Goal: Task Accomplishment & Management: Use online tool/utility

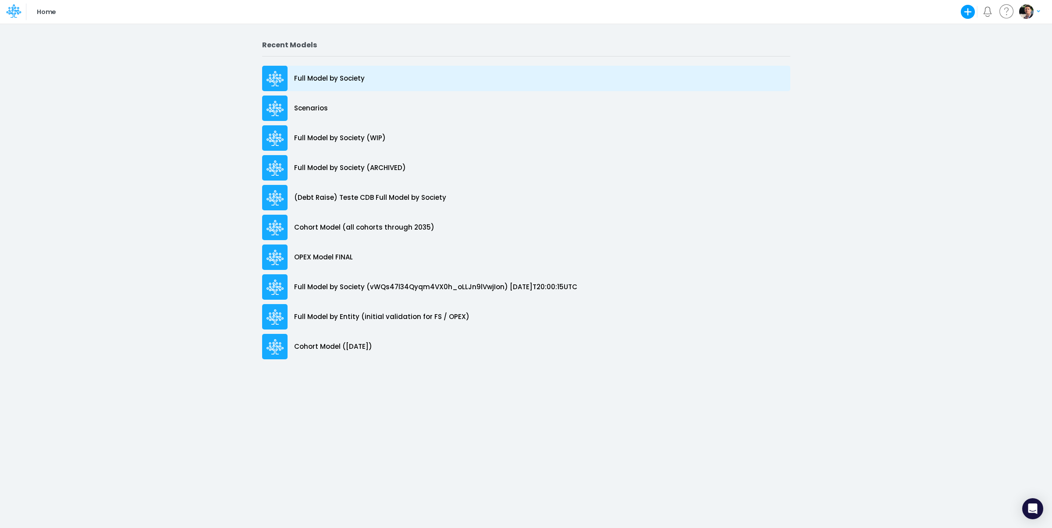
drag, startPoint x: 0, startPoint y: 0, endPoint x: 344, endPoint y: 75, distance: 352.2
click at [344, 75] on p "Full Model by Society" at bounding box center [329, 79] width 71 height 10
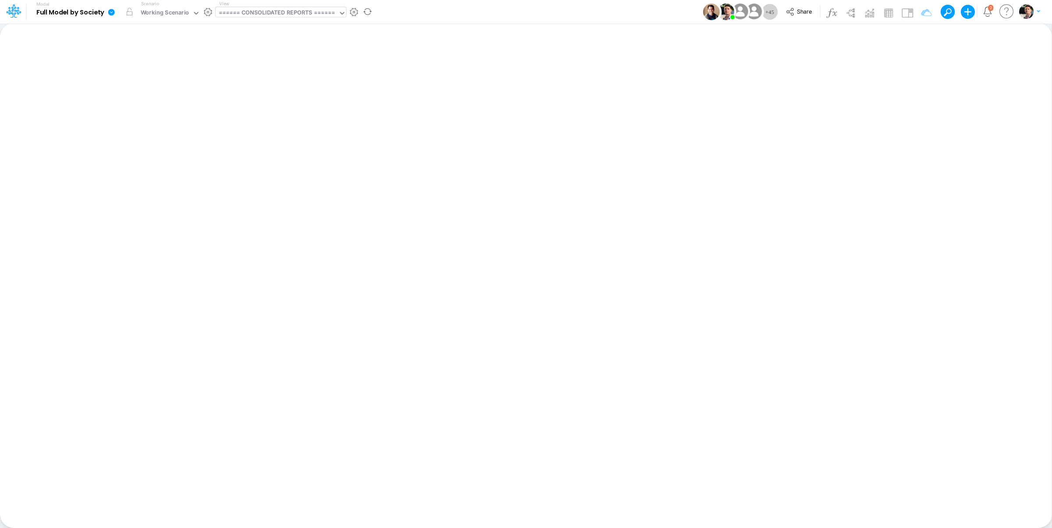
click at [311, 20] on div "====== CONSOLIDATED REPORTS ======" at bounding box center [277, 13] width 123 height 13
type input "opex"
click at [289, 113] on div "Opex Consolidated (USGaap)" at bounding box center [275, 118] width 118 height 14
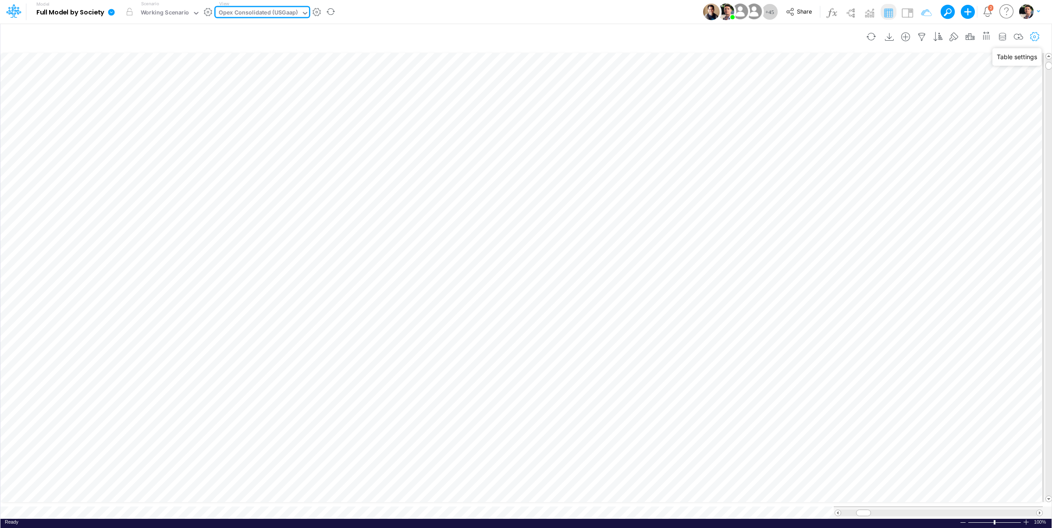
click at [1037, 35] on icon "button" at bounding box center [1035, 36] width 13 height 9
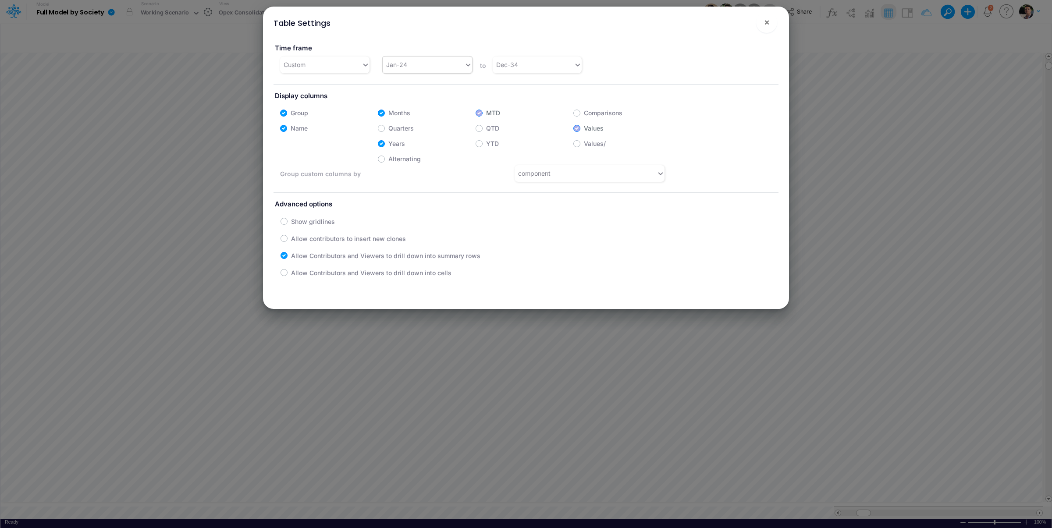
click at [420, 63] on div "Jan-24" at bounding box center [424, 64] width 82 height 14
type input "jan-25"
click at [394, 86] on div "Jan-25" at bounding box center [425, 86] width 88 height 16
click at [765, 25] on span "×" at bounding box center [767, 22] width 6 height 11
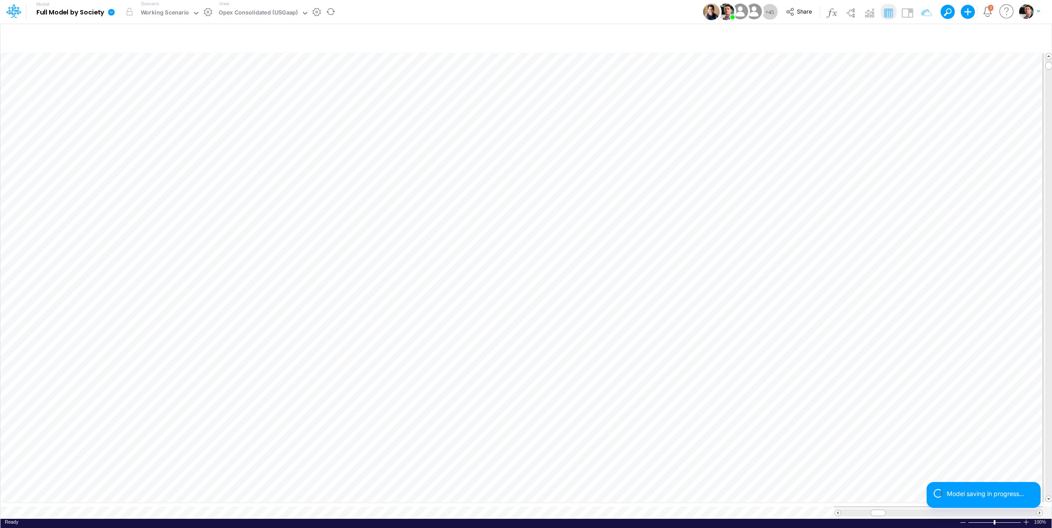
scroll to position [4, 15]
click at [1026, 519] on div at bounding box center [1026, 522] width 7 height 7
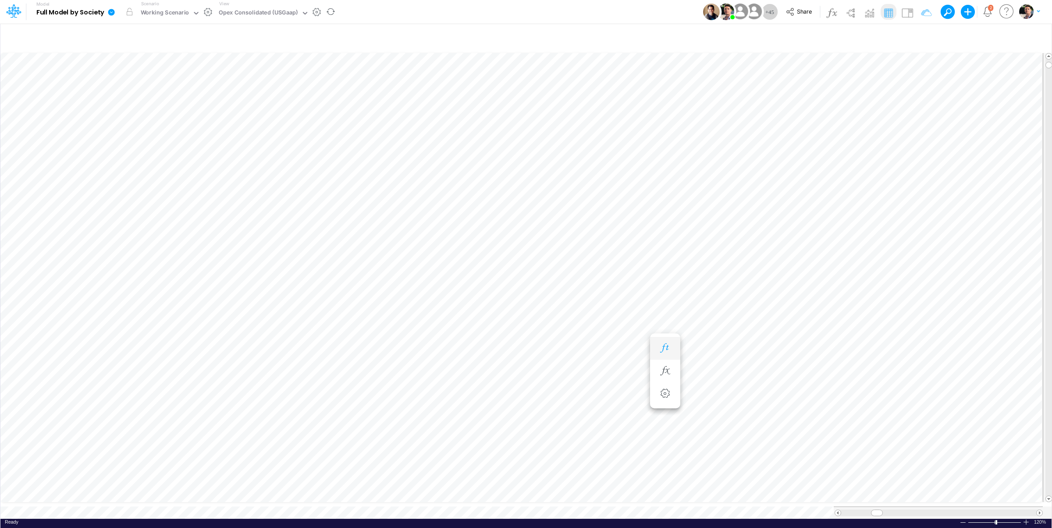
click at [663, 350] on icon "button" at bounding box center [665, 348] width 13 height 9
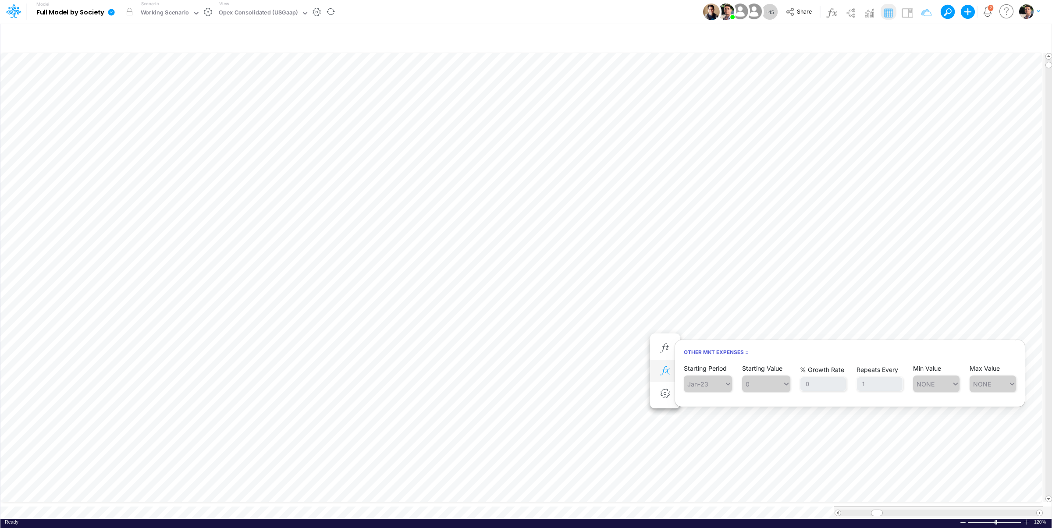
click at [666, 370] on icon "button" at bounding box center [665, 371] width 13 height 9
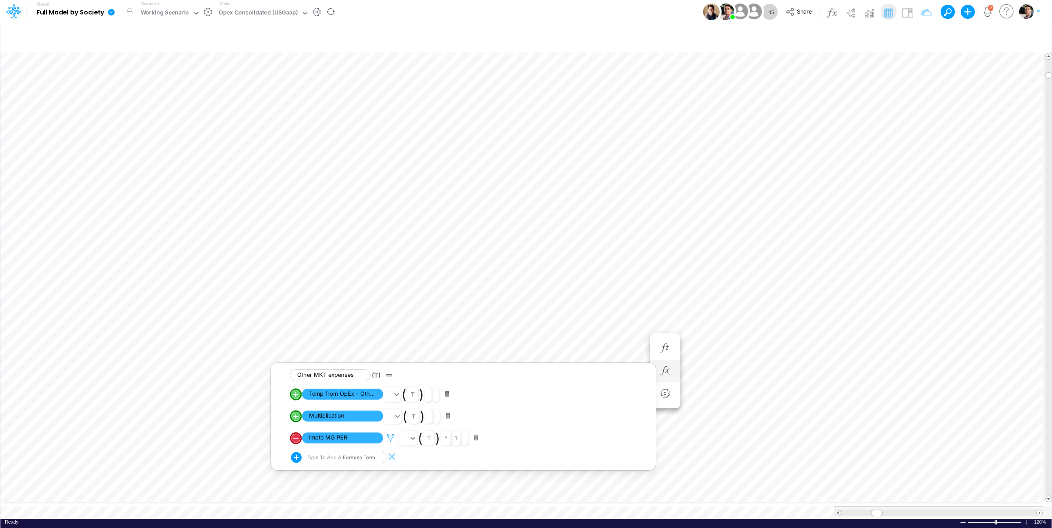
click at [390, 440] on icon at bounding box center [390, 438] width 13 height 9
click at [7, 430] on div at bounding box center [526, 266] width 1052 height 524
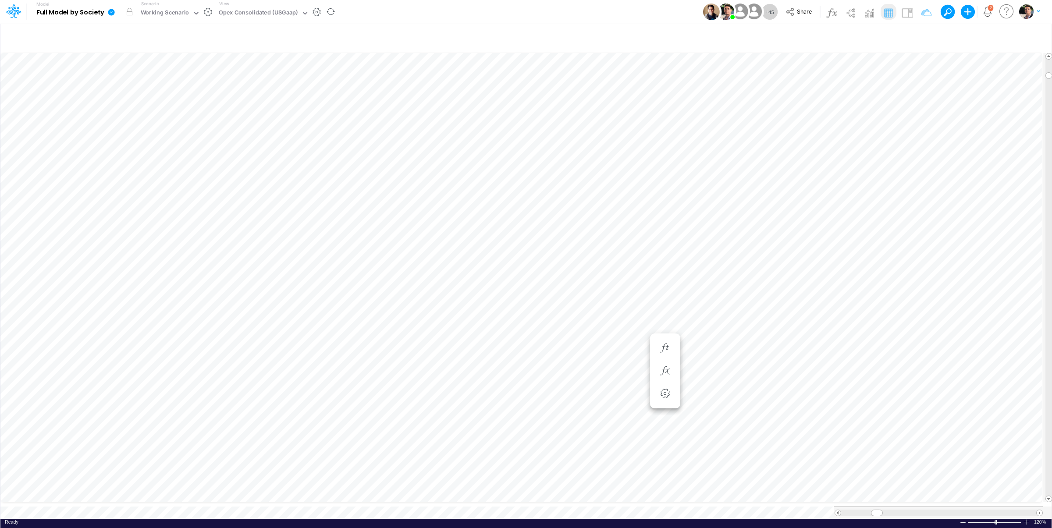
scroll to position [4, 13]
click at [276, 16] on div "Opex Consolidated (USGaap)" at bounding box center [258, 13] width 79 height 10
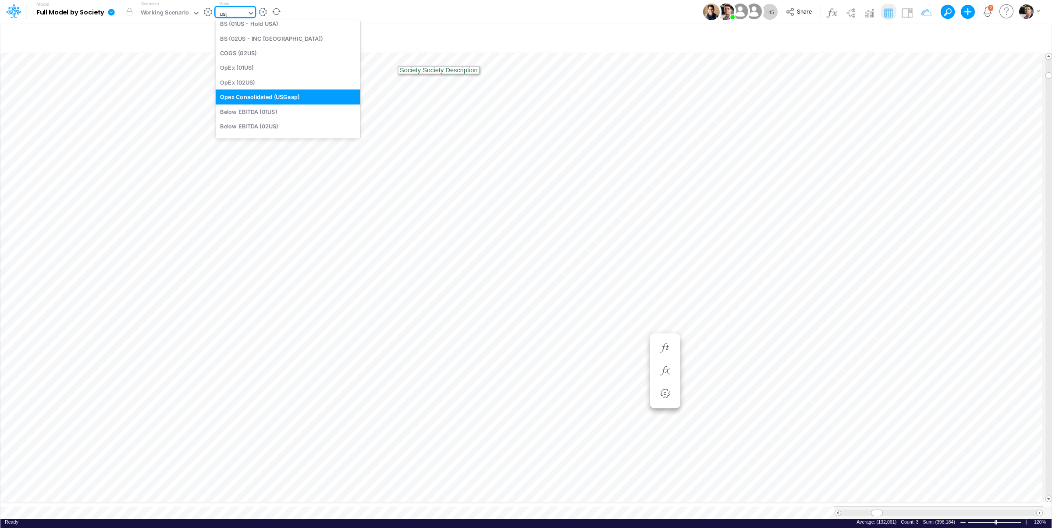
type input "usga"
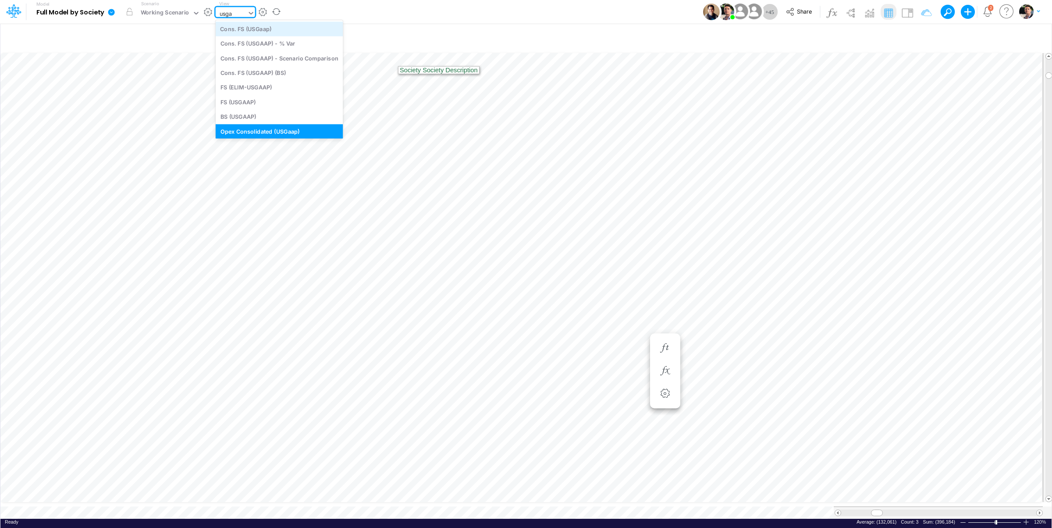
click at [257, 33] on div "Cons. FS (USGaap)" at bounding box center [280, 28] width 128 height 14
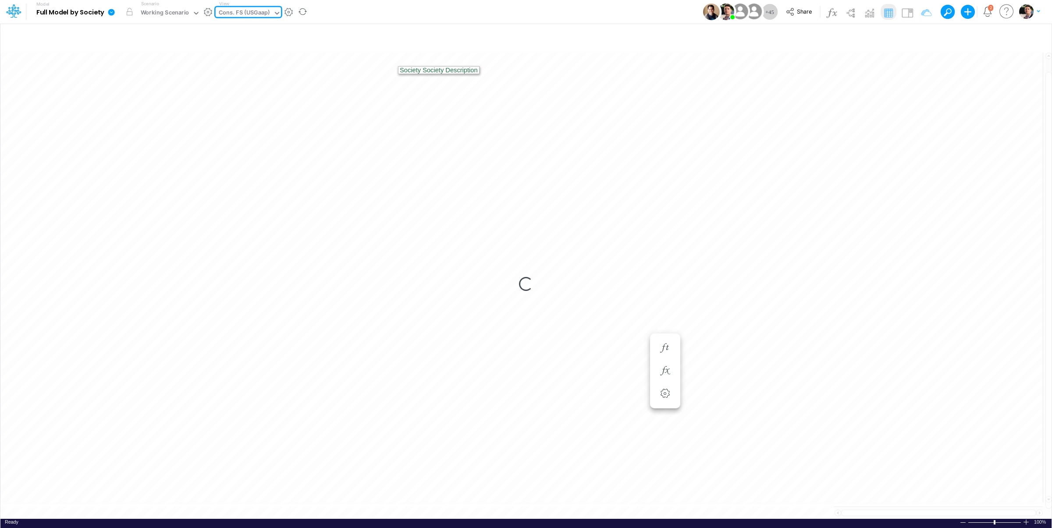
type input "Consolidated FS - USGAAP"
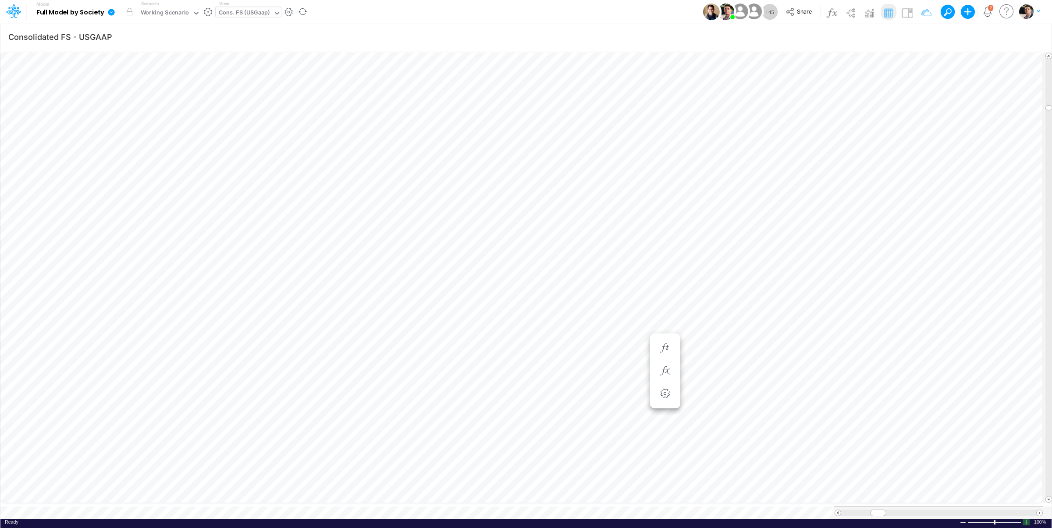
click at [1026, 519] on div at bounding box center [1026, 522] width 7 height 7
type input "Consolidated FS - USGAAP"
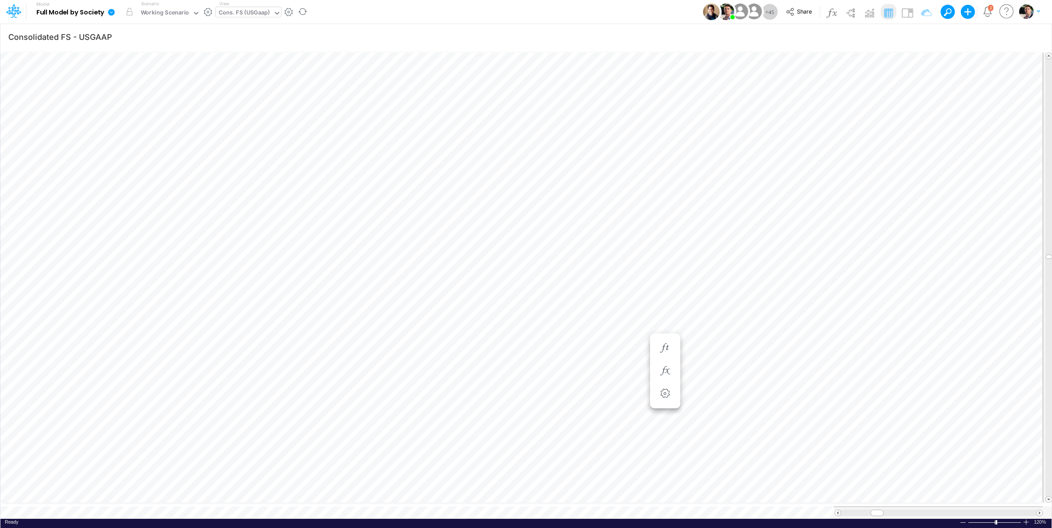
scroll to position [4, 28]
type input "Consolidated FS - USGAAP"
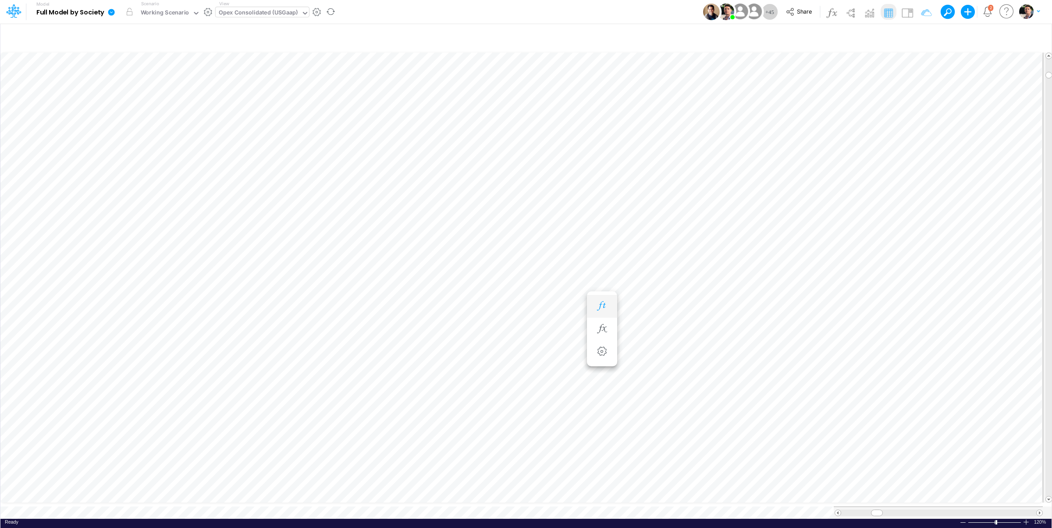
click at [604, 311] on icon "button" at bounding box center [601, 306] width 13 height 9
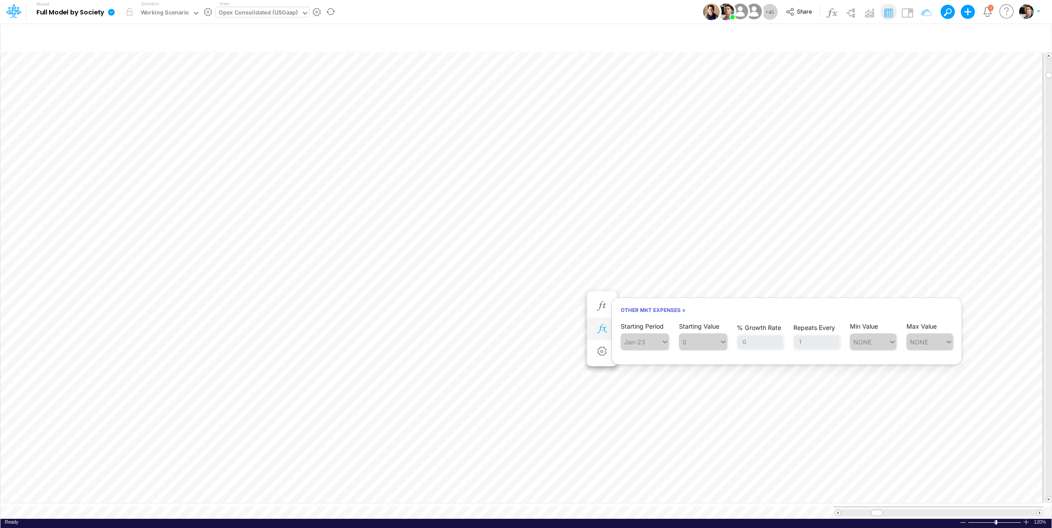
click at [601, 324] on icon "button" at bounding box center [601, 328] width 13 height 9
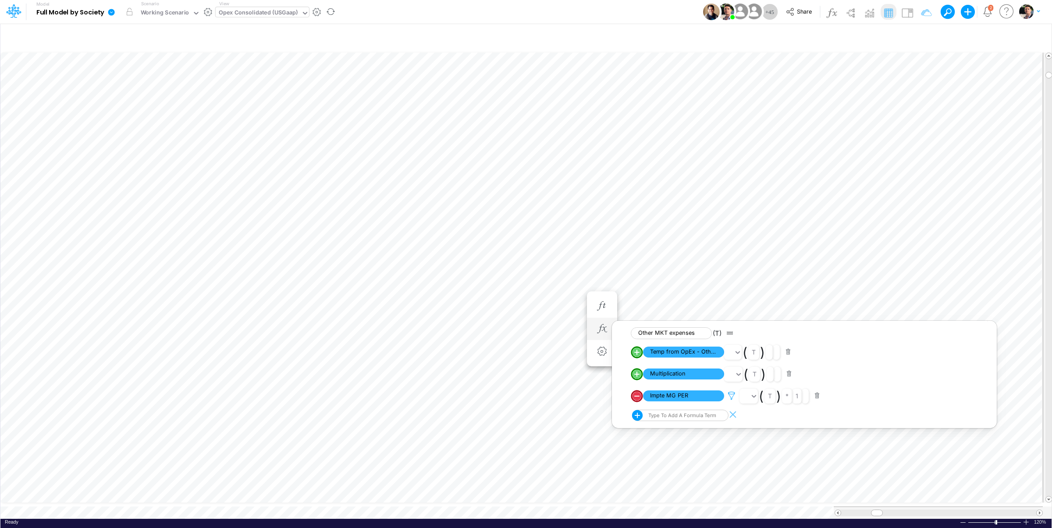
click at [732, 399] on icon at bounding box center [731, 396] width 13 height 9
click at [631, 282] on div at bounding box center [526, 266] width 1052 height 524
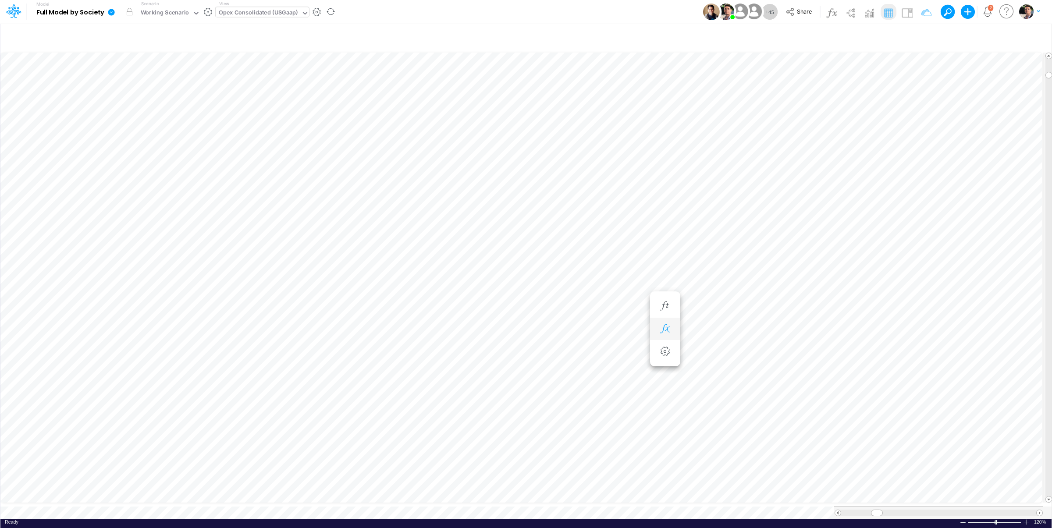
click at [664, 330] on icon "button" at bounding box center [665, 328] width 13 height 9
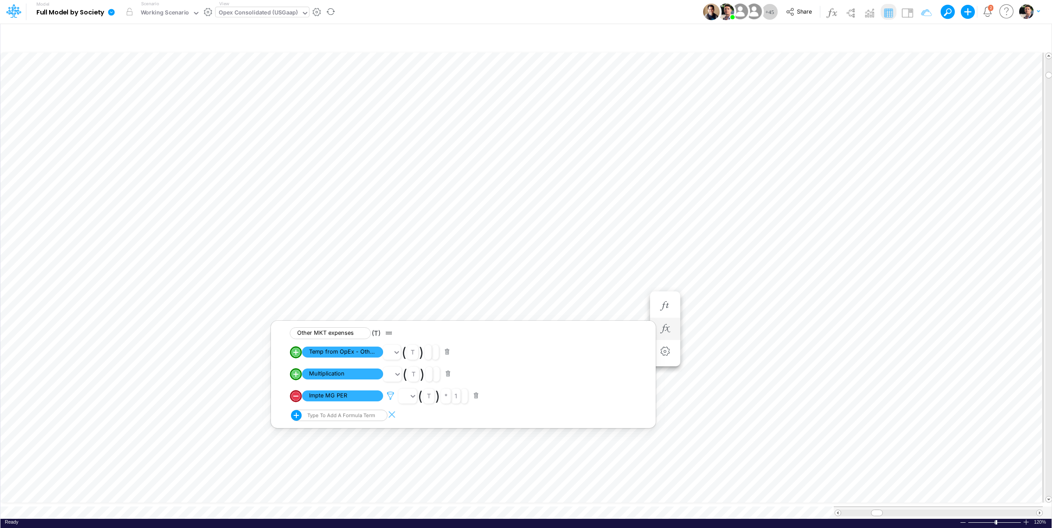
click at [390, 399] on icon at bounding box center [390, 396] width 13 height 9
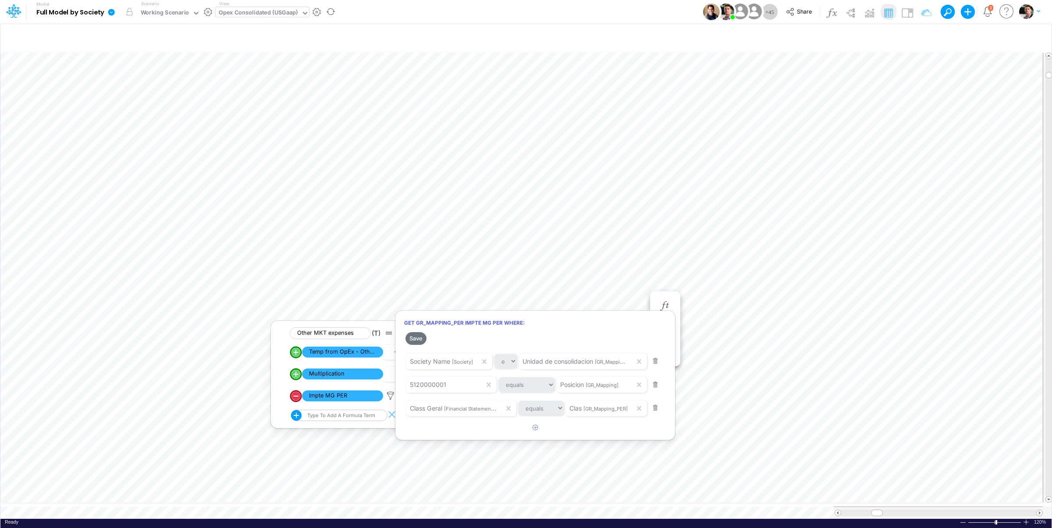
click at [699, 285] on div at bounding box center [526, 266] width 1052 height 524
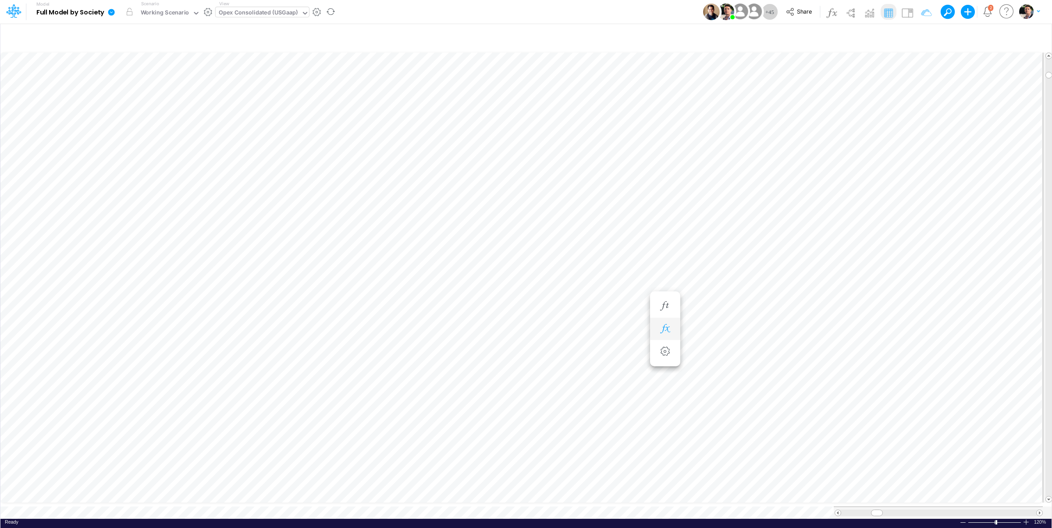
scroll to position [4, 2]
click at [668, 355] on icon "button" at bounding box center [665, 351] width 13 height 9
select select "sum"
select select "field"
select select "Number"
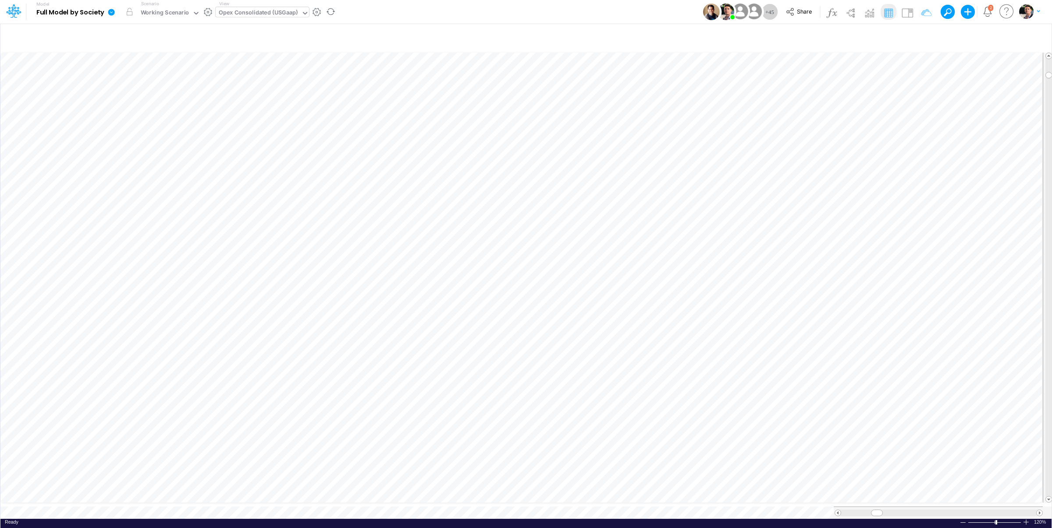
scroll to position [4, 15]
type input "Consolidated FS - USGAAP"
click at [257, 14] on div "Cons. FS (USGaap)" at bounding box center [244, 13] width 51 height 10
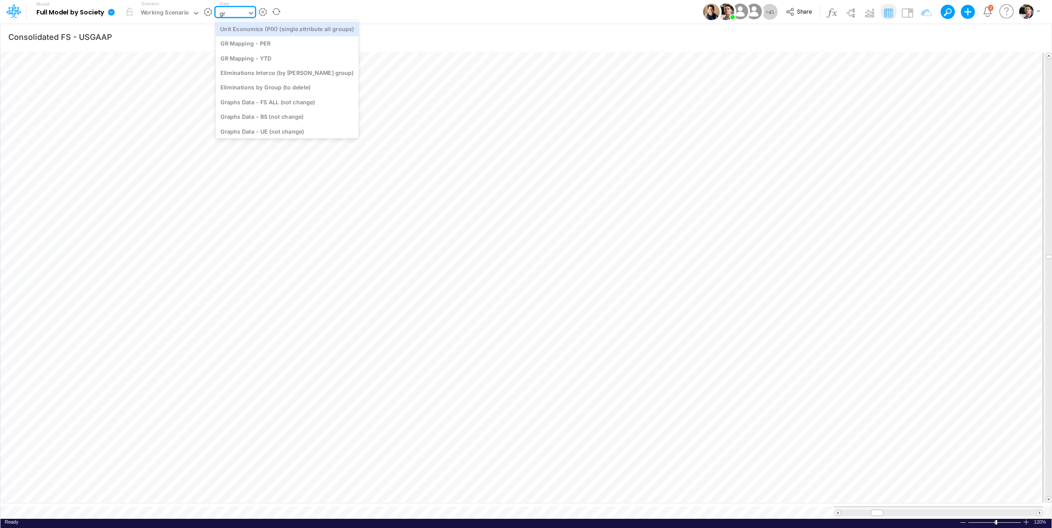
type input "g"
type input "i"
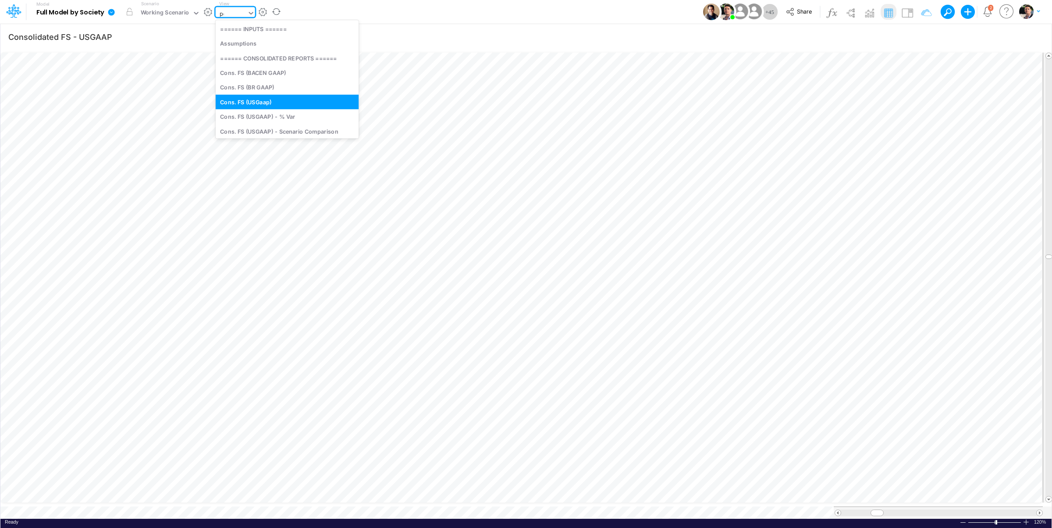
type input "per"
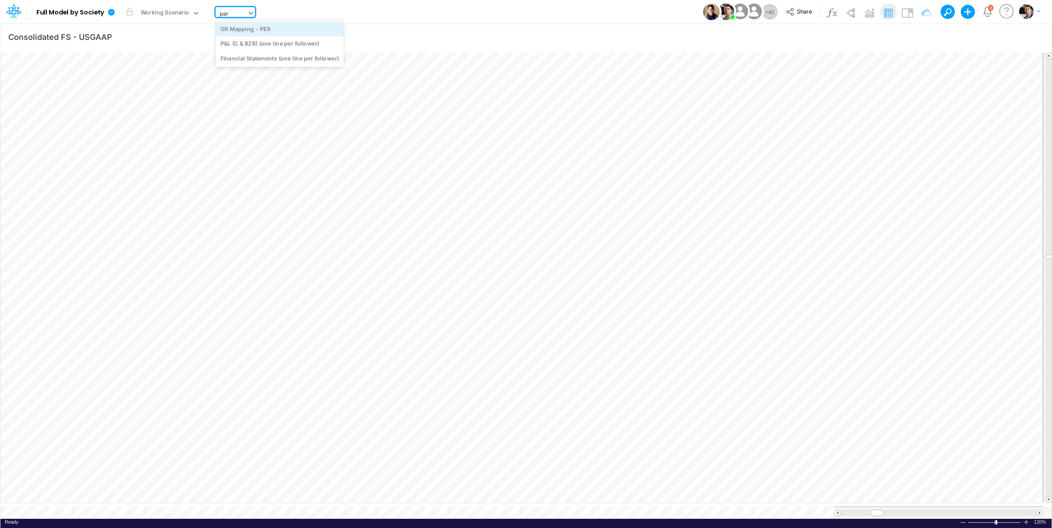
click at [252, 30] on div "GR Mapping - PER" at bounding box center [280, 28] width 128 height 14
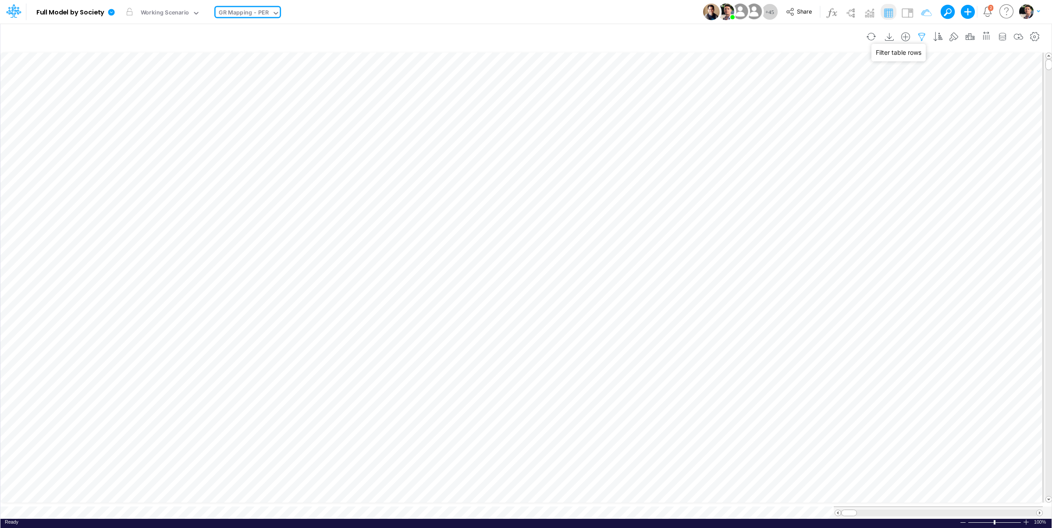
click at [919, 37] on icon "button" at bounding box center [922, 36] width 13 height 9
click at [786, 98] on button "button" at bounding box center [787, 94] width 17 height 14
select select "tableSearchOR"
click at [720, 126] on div at bounding box center [721, 121] width 83 height 15
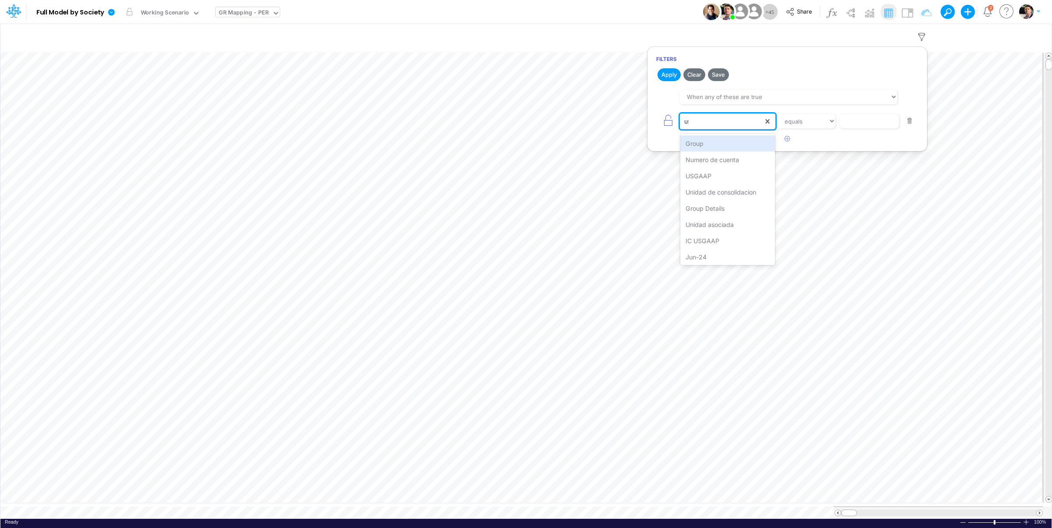
type input "usg"
click at [711, 141] on div "USGAAP" at bounding box center [728, 143] width 95 height 16
select select "contains"
click option "contains" at bounding box center [0, 0] width 0 height 0
click at [865, 127] on input "text" at bounding box center [869, 121] width 59 height 15
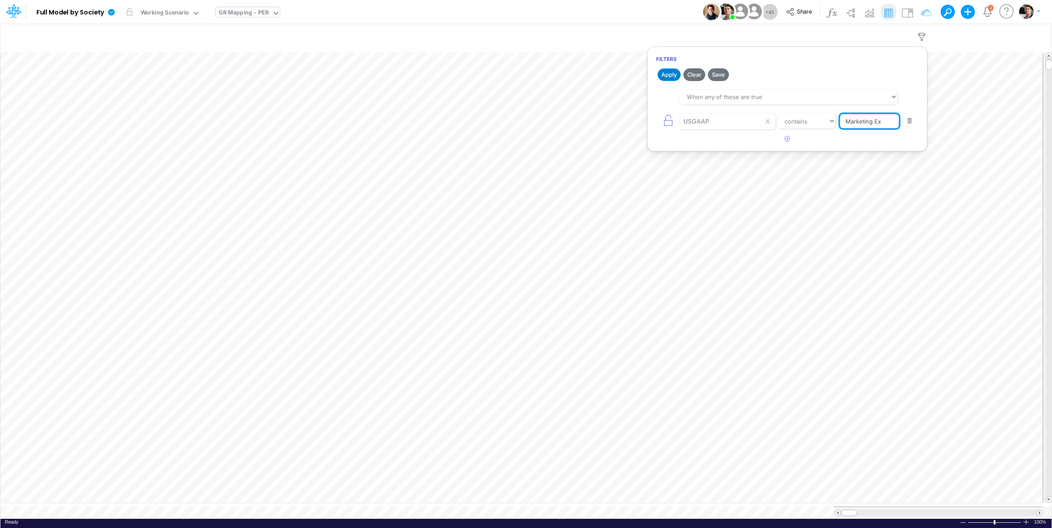
type input "Marketing Ex"
click at [670, 74] on button "Apply" at bounding box center [669, 74] width 23 height 13
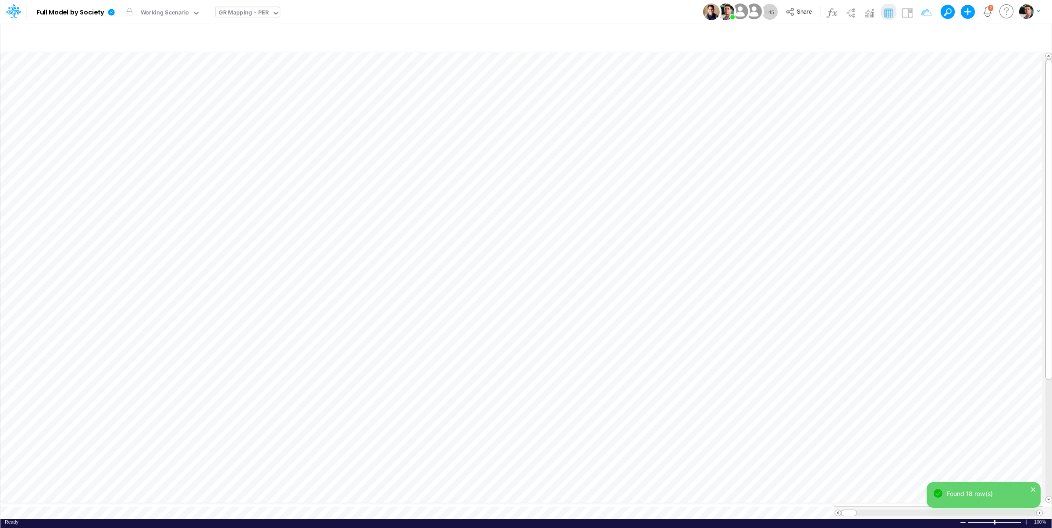
scroll to position [4, 2]
type input "Consolidated FS - USGAAP"
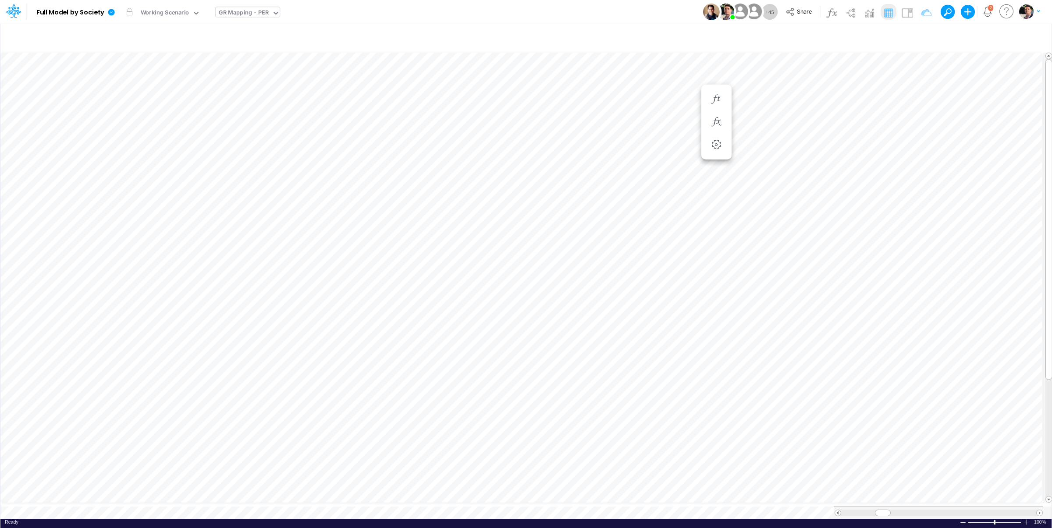
scroll to position [4, 2]
click at [669, 332] on icon "button" at bounding box center [665, 328] width 13 height 9
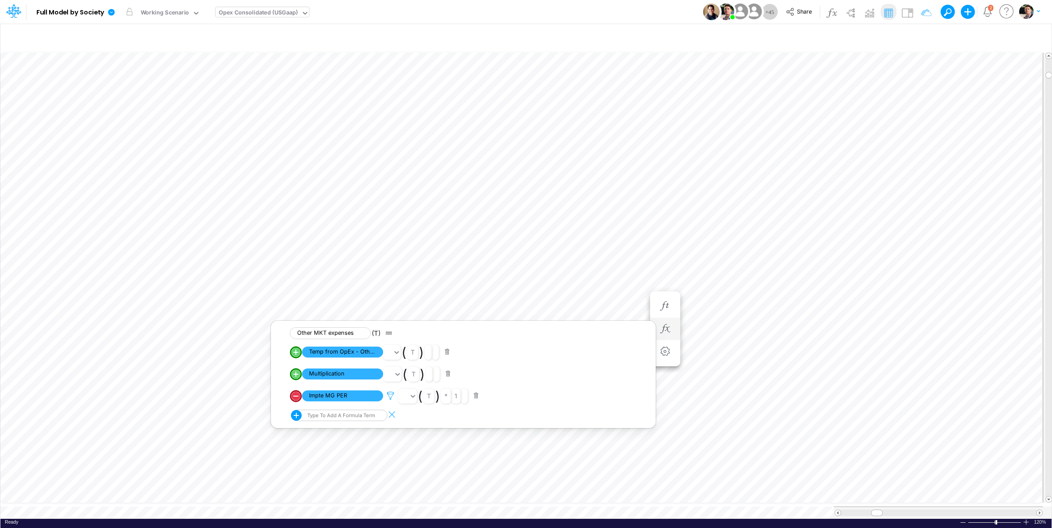
click at [389, 398] on icon at bounding box center [390, 396] width 13 height 9
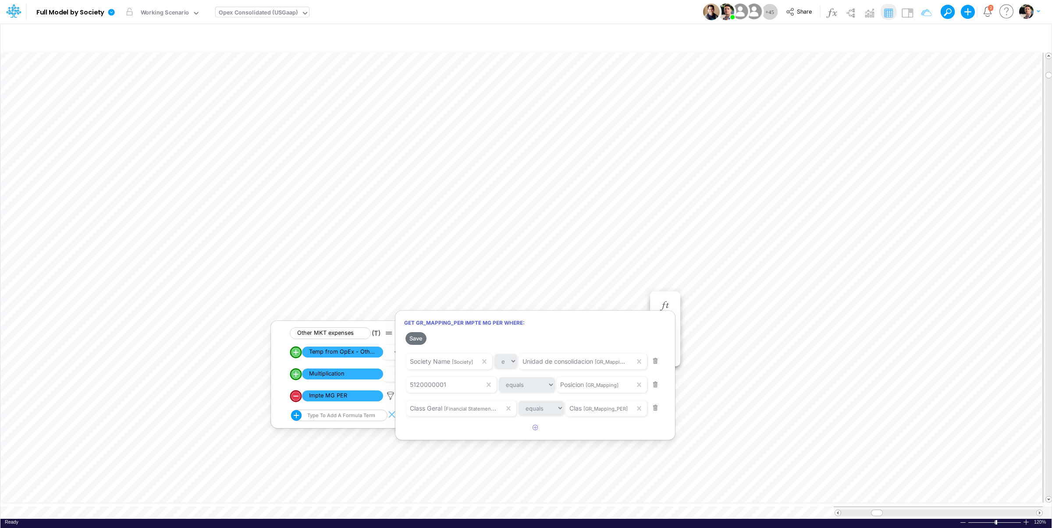
click at [374, 506] on div at bounding box center [526, 266] width 1052 height 524
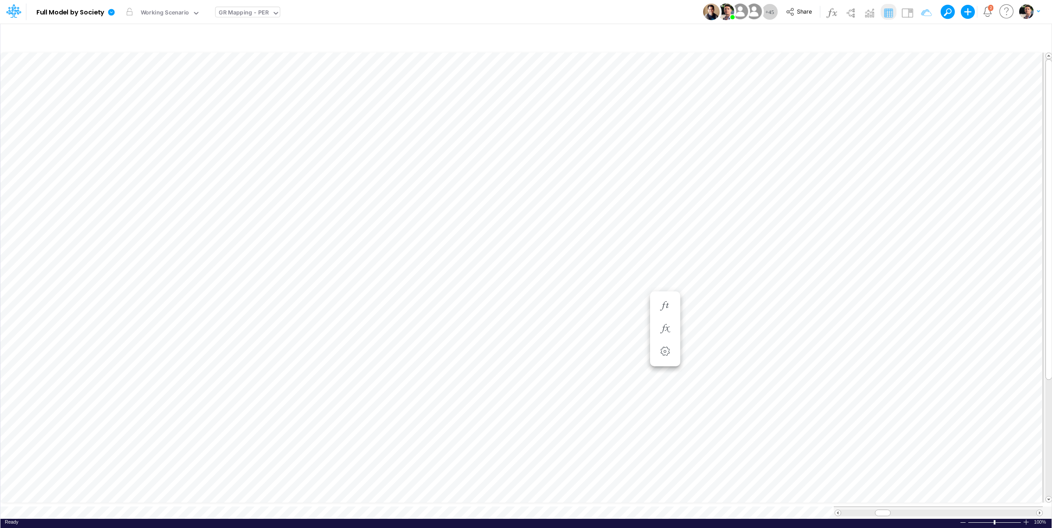
scroll to position [4, 16]
click at [920, 35] on icon "button" at bounding box center [922, 36] width 13 height 9
select select "tableSearchOR"
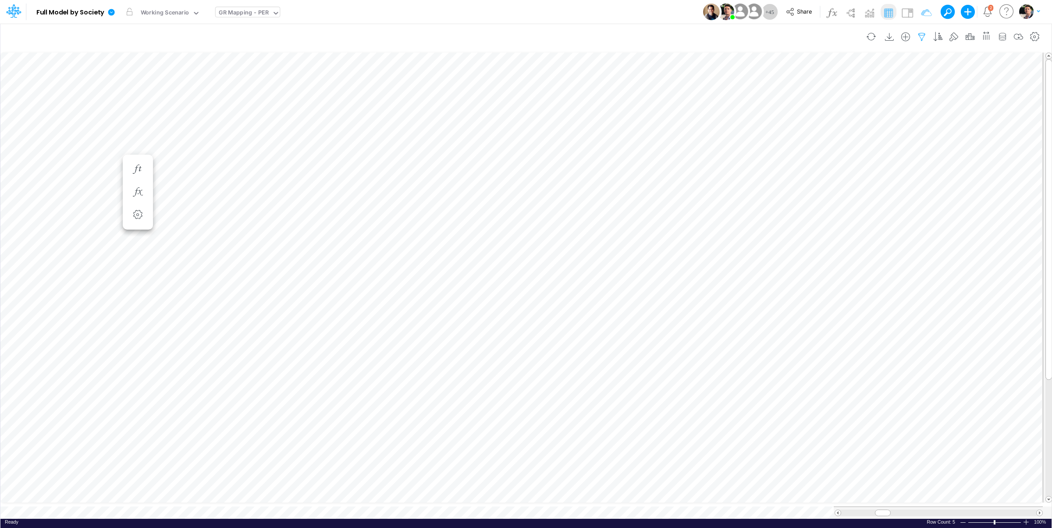
select select "contains"
click at [786, 140] on icon "button" at bounding box center [788, 139] width 6 height 6
click at [752, 145] on div at bounding box center [721, 145] width 83 height 15
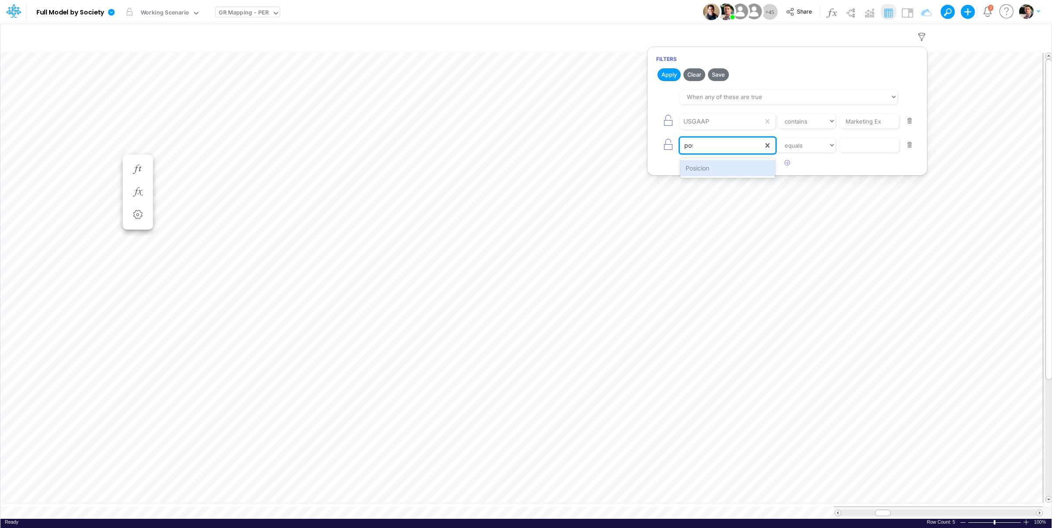
type input "posi"
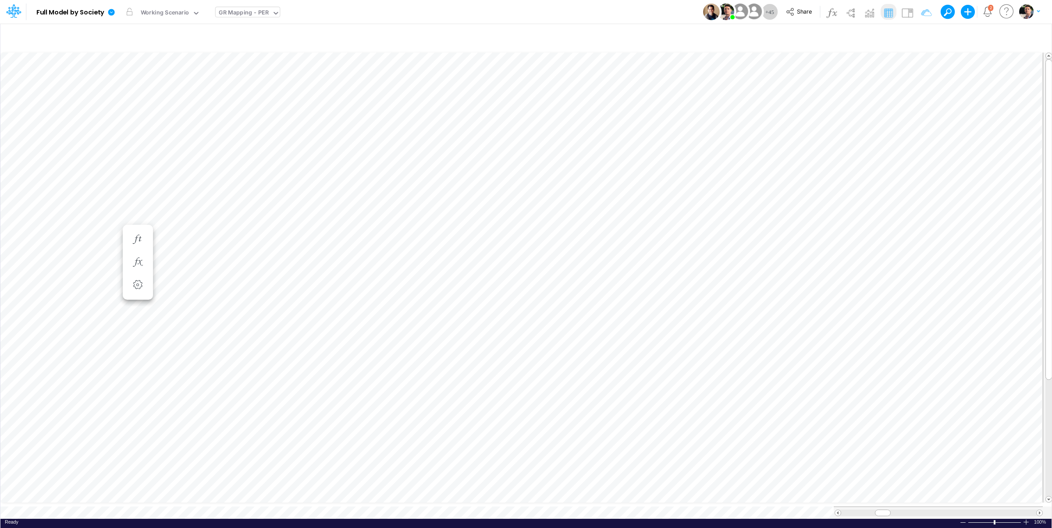
scroll to position [4, 7]
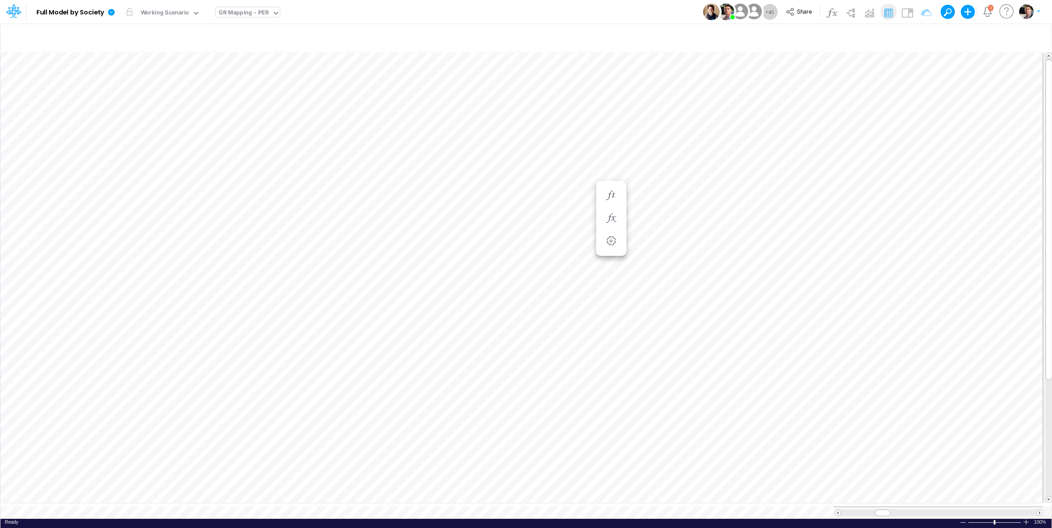
scroll to position [4, 11]
click at [241, 14] on div "GR Mapping - PER" at bounding box center [244, 13] width 50 height 10
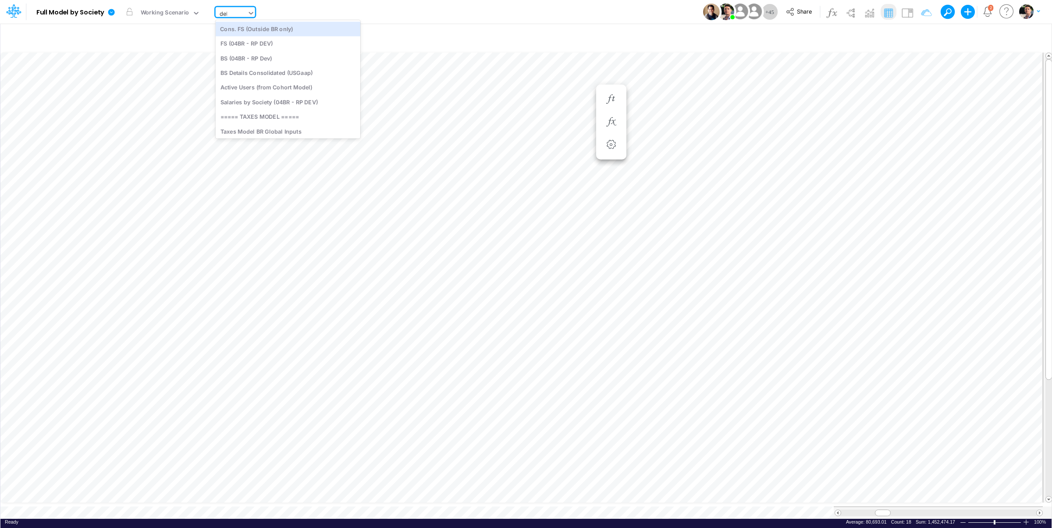
type input "debt"
click at [262, 29] on div "Debt Schedules - Loans" at bounding box center [275, 28] width 118 height 14
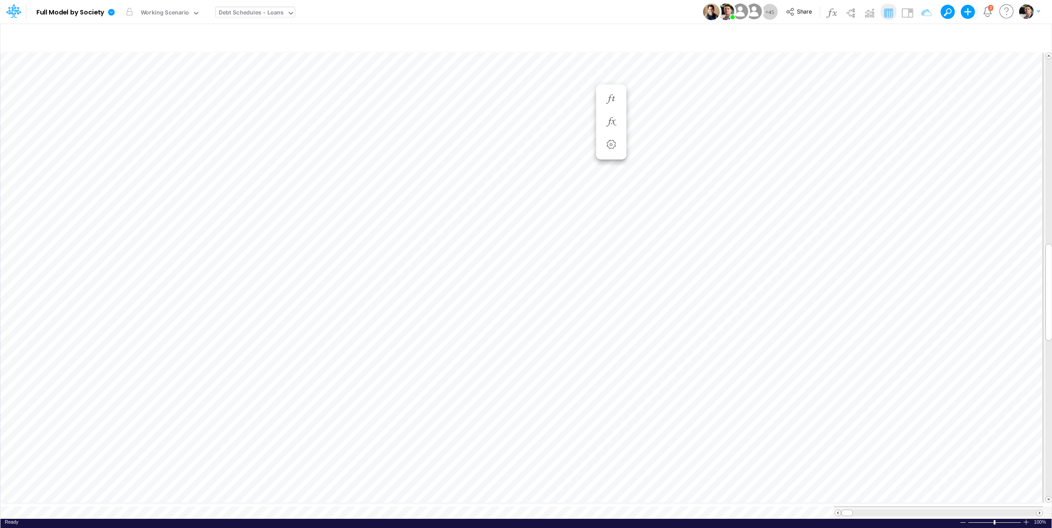
scroll to position [4, 21]
click at [274, 11] on div "Debt Schedules - Loans" at bounding box center [251, 13] width 65 height 10
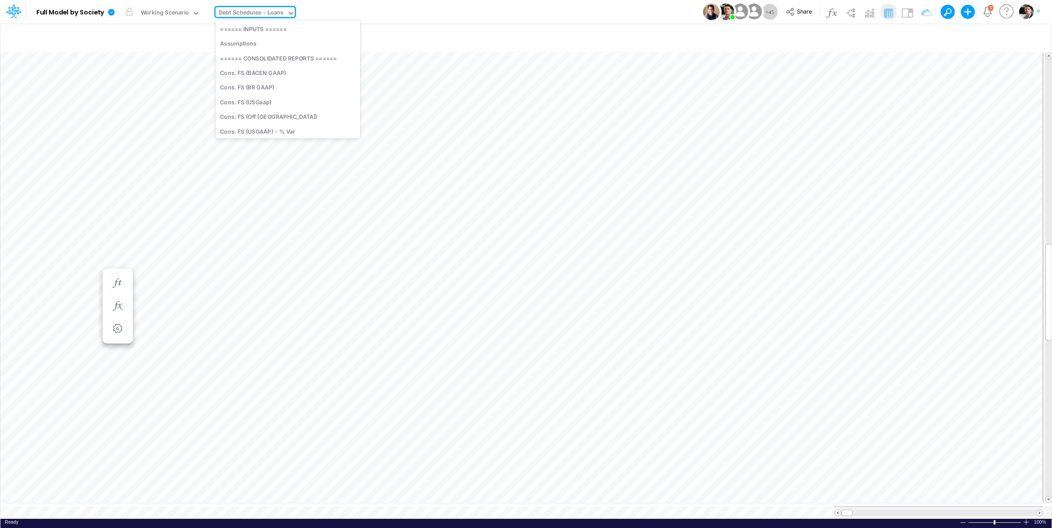
scroll to position [2300, 0]
type input "01BR"
click at [257, 102] on div "BS (01BR - IP)" at bounding box center [275, 102] width 118 height 14
type input "BS (01BR - IP)"
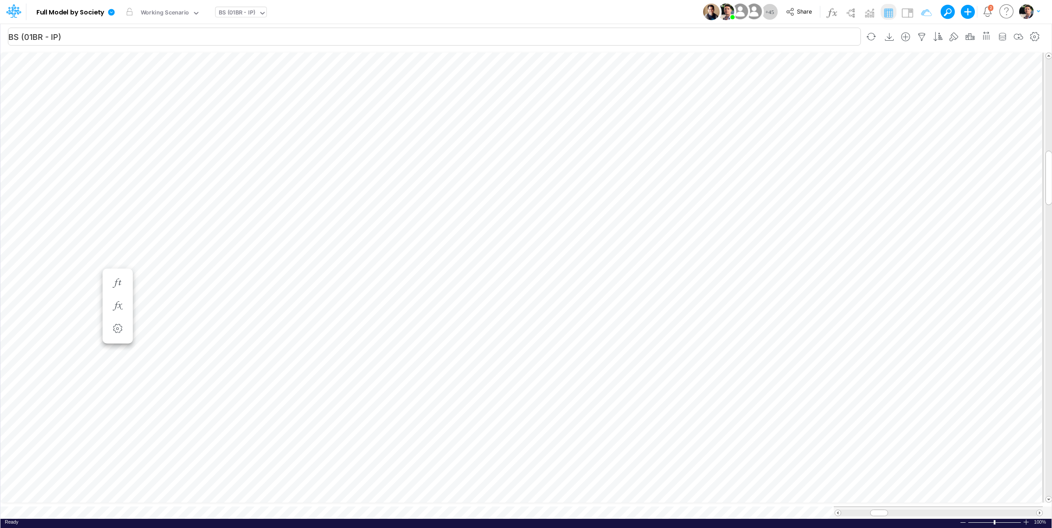
scroll to position [4, 25]
click at [618, 408] on div at bounding box center [610, 403] width 16 height 18
click at [612, 376] on icon "button" at bounding box center [609, 379] width 13 height 9
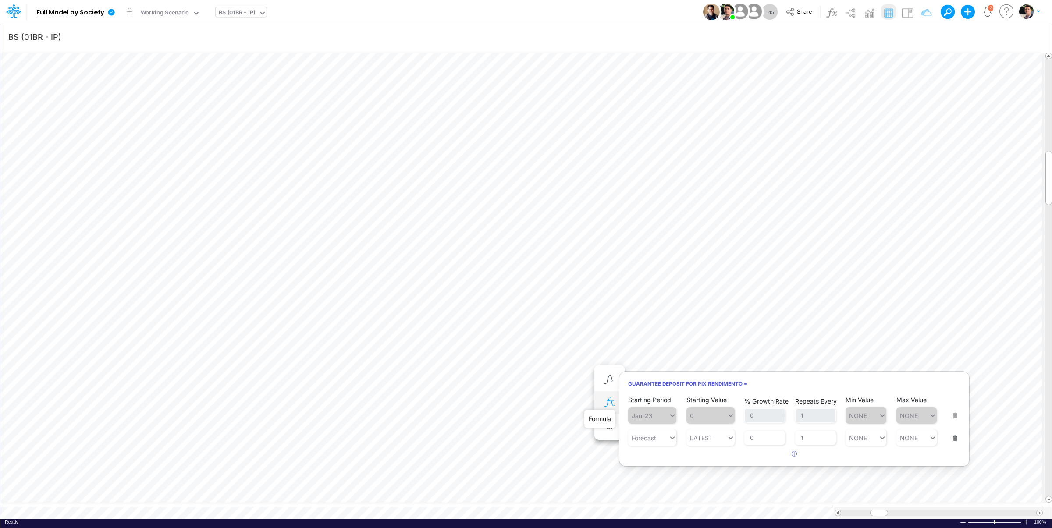
click at [608, 405] on icon "button" at bounding box center [609, 402] width 13 height 9
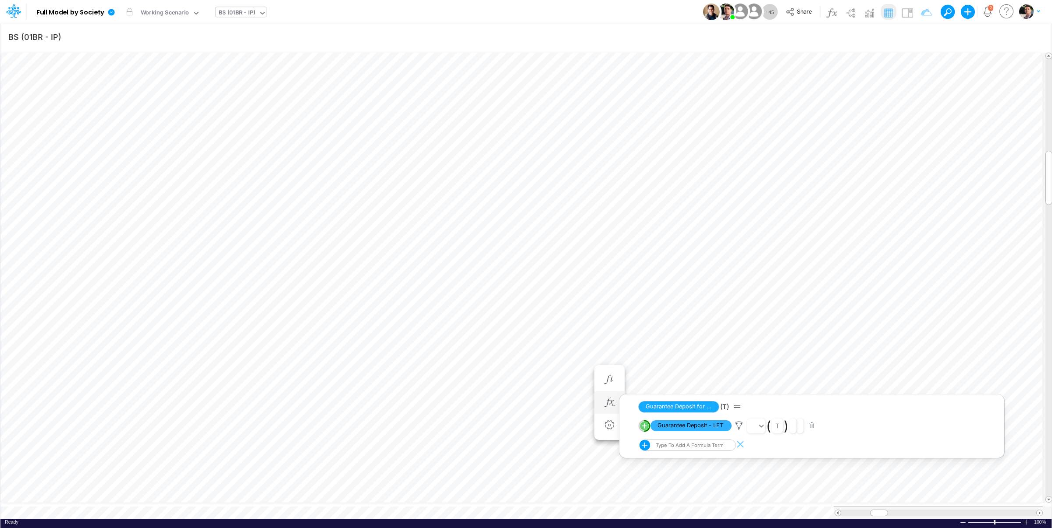
click at [645, 427] on line "circle with outer border" at bounding box center [645, 426] width 0 height 4
click at [612, 385] on icon "button" at bounding box center [609, 379] width 13 height 9
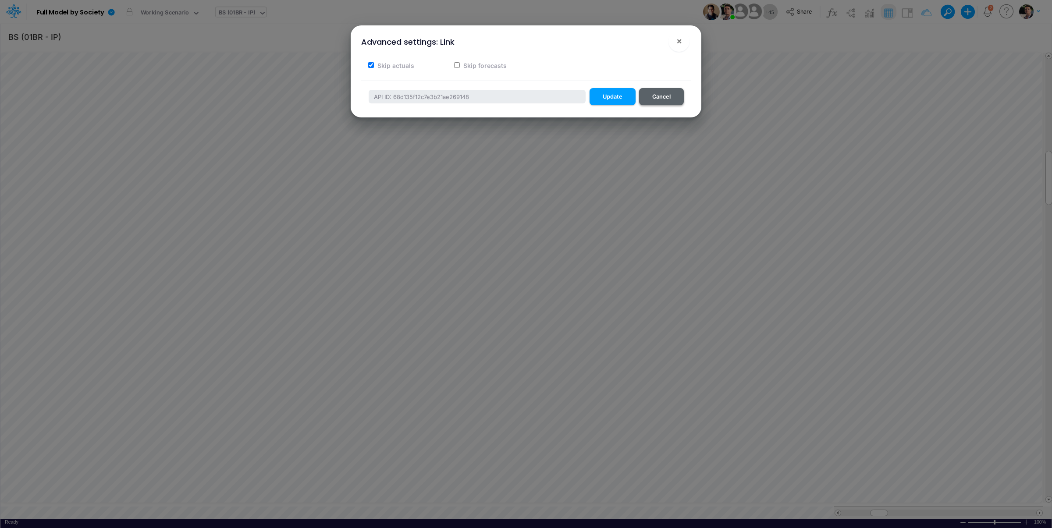
click at [663, 92] on button "Cancel" at bounding box center [661, 96] width 45 height 17
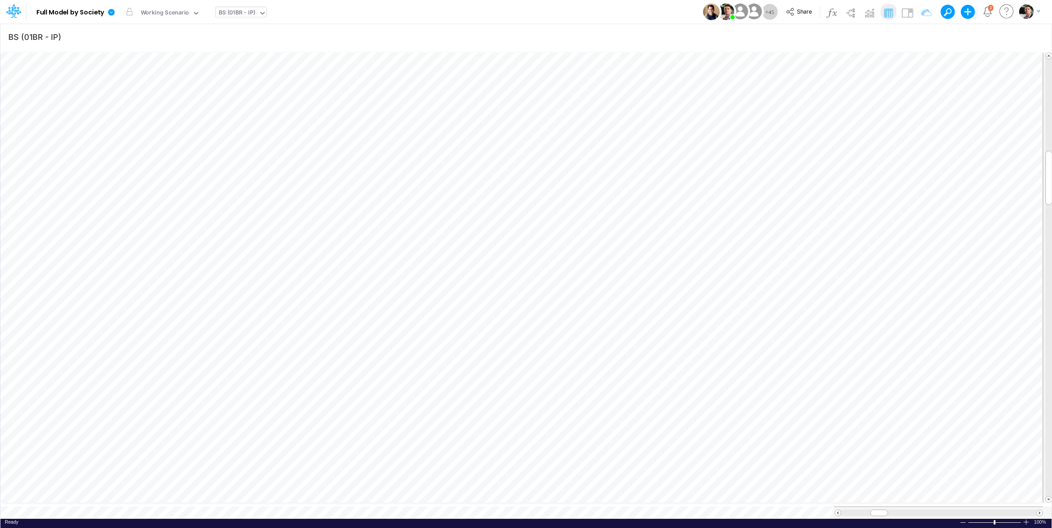
scroll to position [4, 11]
click at [614, 417] on button "button" at bounding box center [610, 412] width 16 height 18
click at [700, 435] on span "Guarantee Deposit - LFT" at bounding box center [691, 434] width 81 height 11
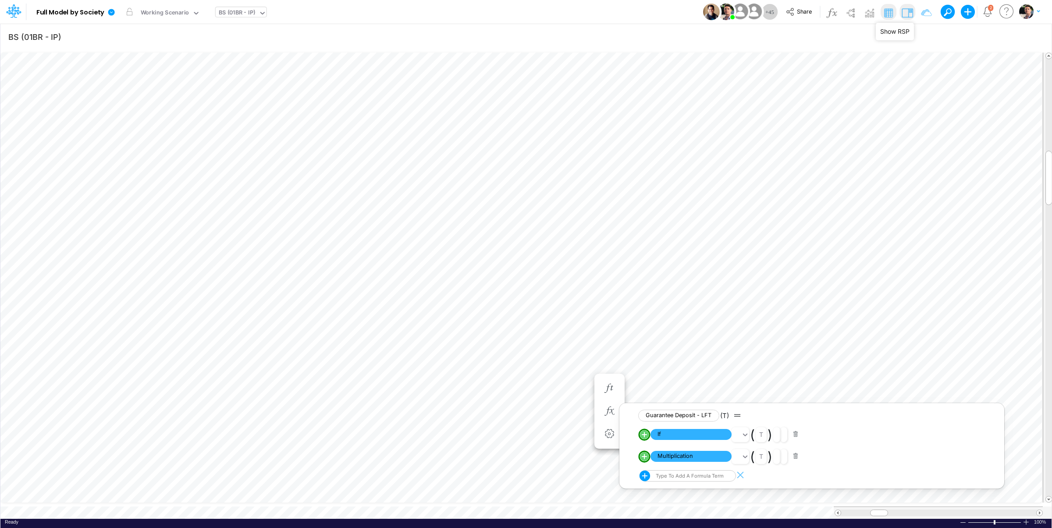
click at [909, 12] on img at bounding box center [908, 13] width 14 height 14
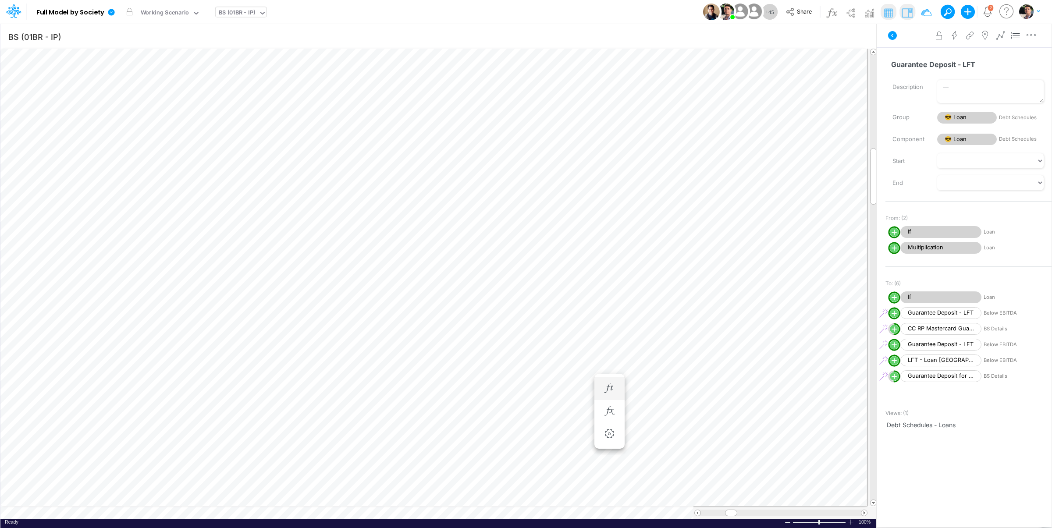
scroll to position [4, 25]
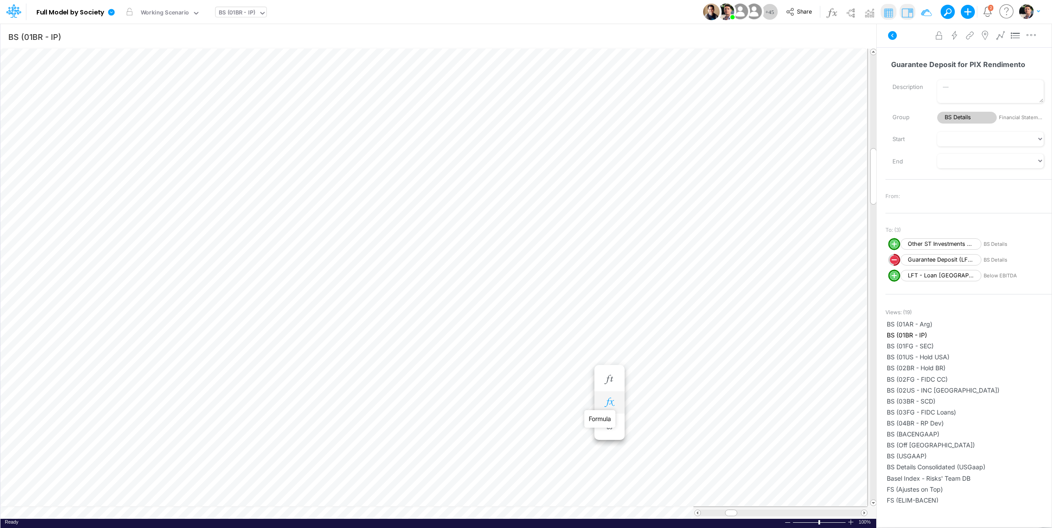
click at [609, 404] on icon "button" at bounding box center [609, 402] width 13 height 9
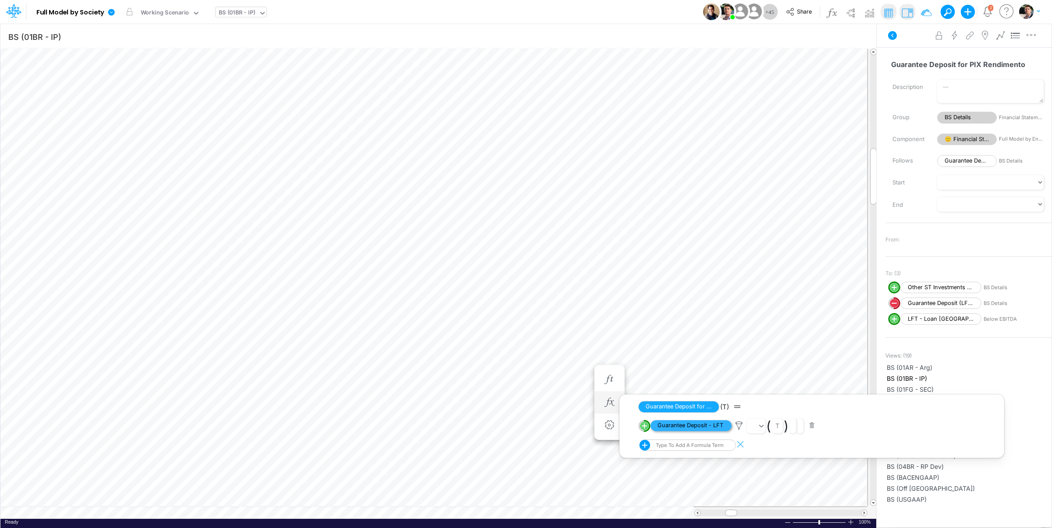
click at [684, 426] on span "Guarantee Deposit - LFT" at bounding box center [691, 425] width 81 height 11
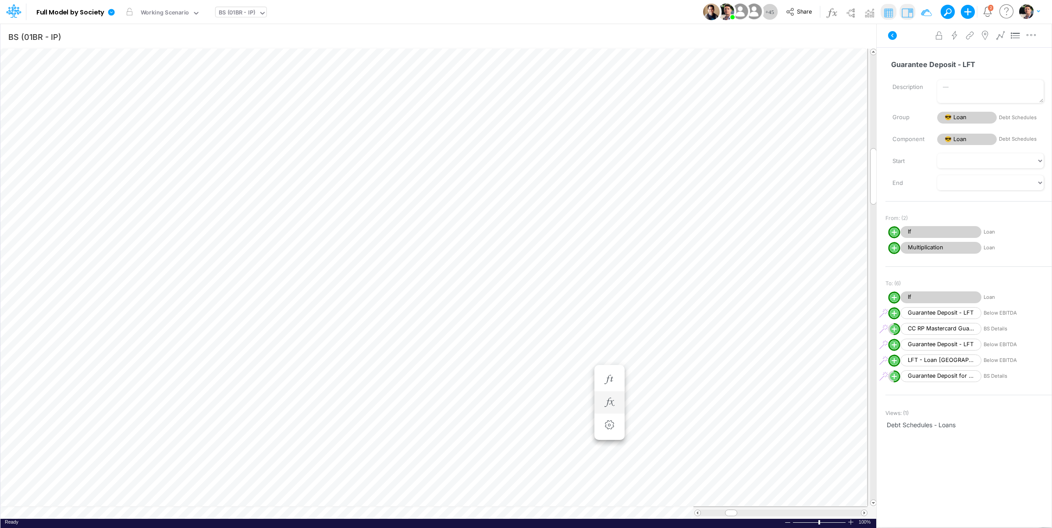
scroll to position [4, 25]
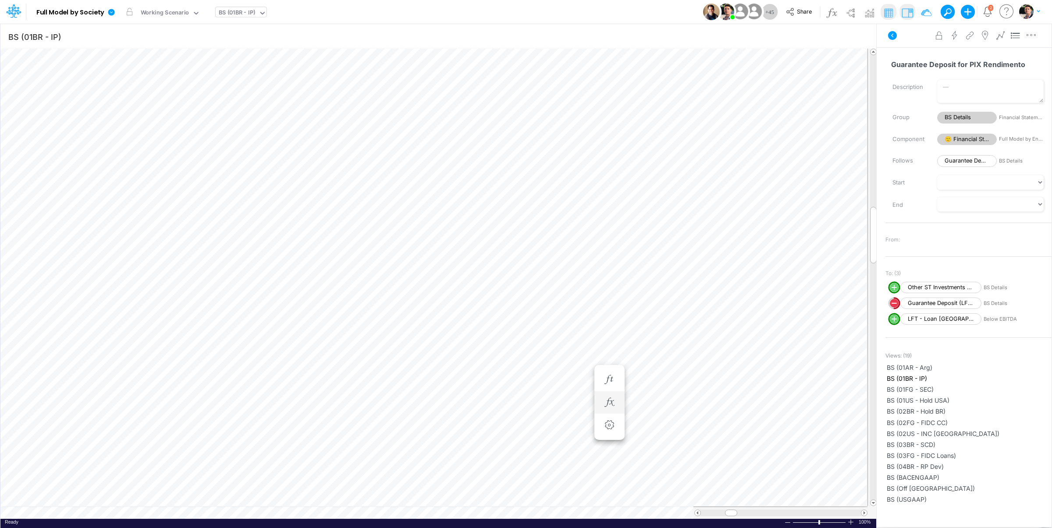
scroll to position [4, 2]
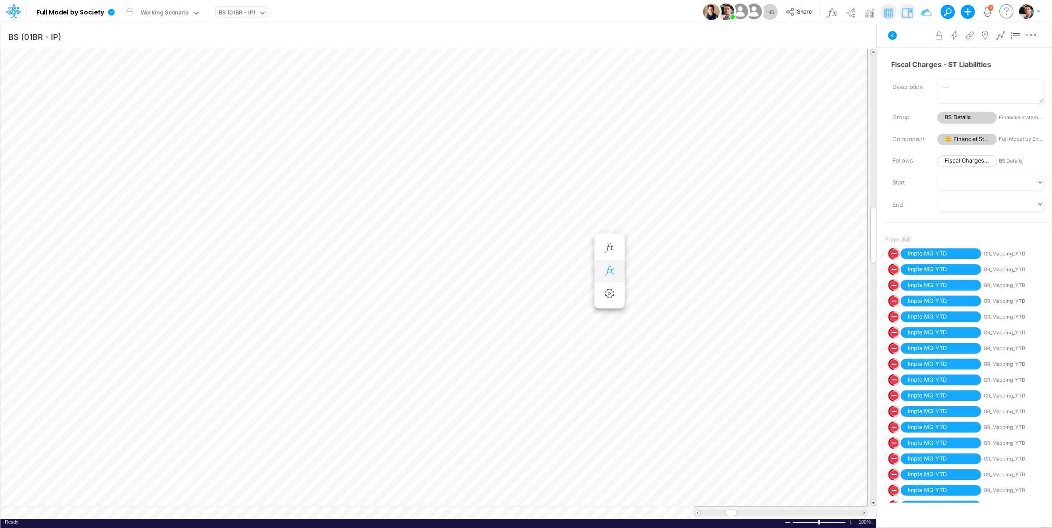
click at [612, 265] on button "button" at bounding box center [610, 272] width 16 height 18
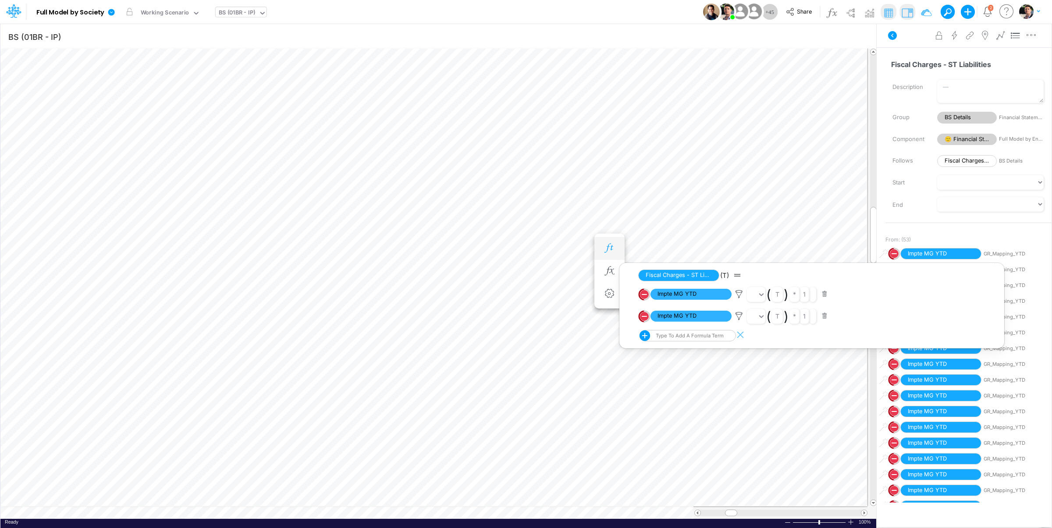
click at [609, 253] on icon "button" at bounding box center [609, 248] width 13 height 9
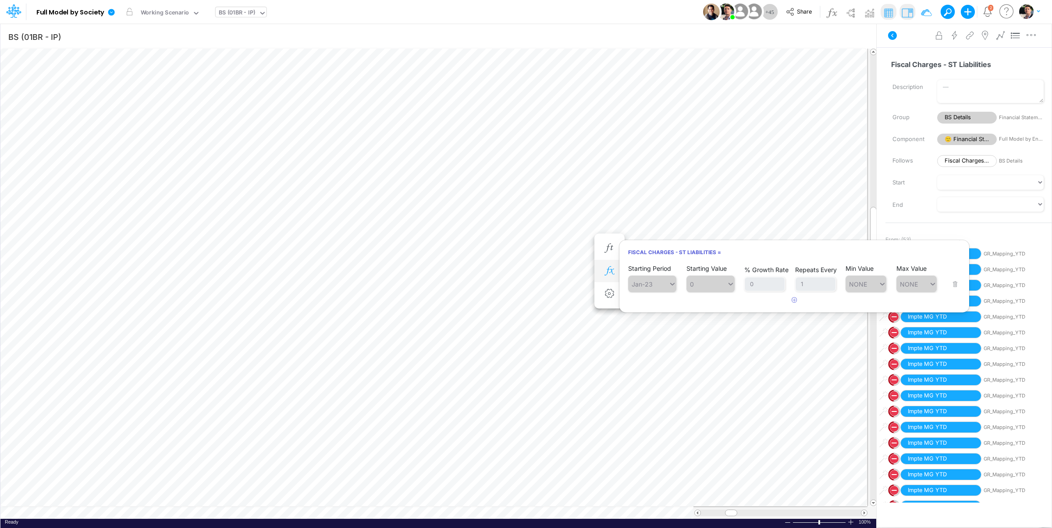
click at [608, 267] on icon "button" at bounding box center [609, 271] width 13 height 9
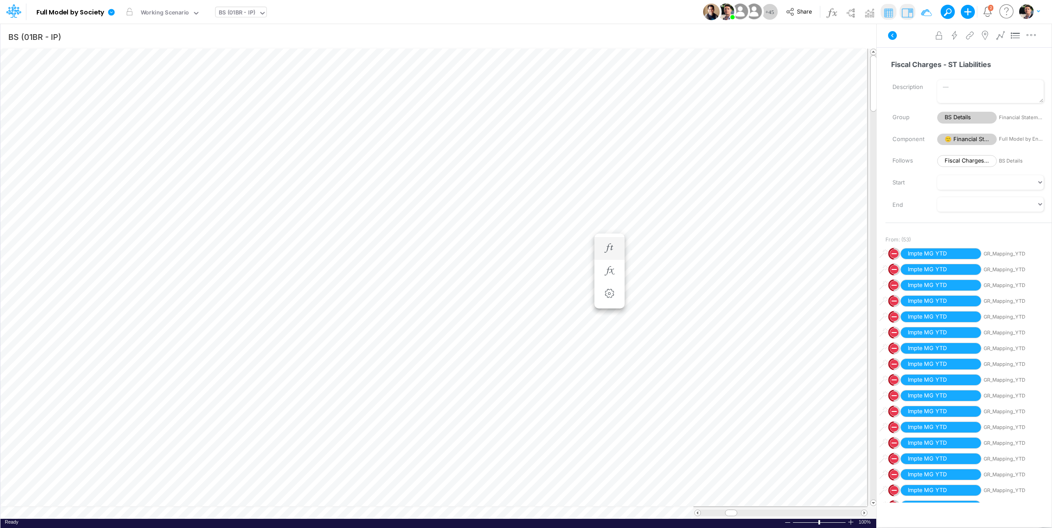
scroll to position [4, 29]
click at [609, 435] on icon "button" at bounding box center [609, 437] width 13 height 9
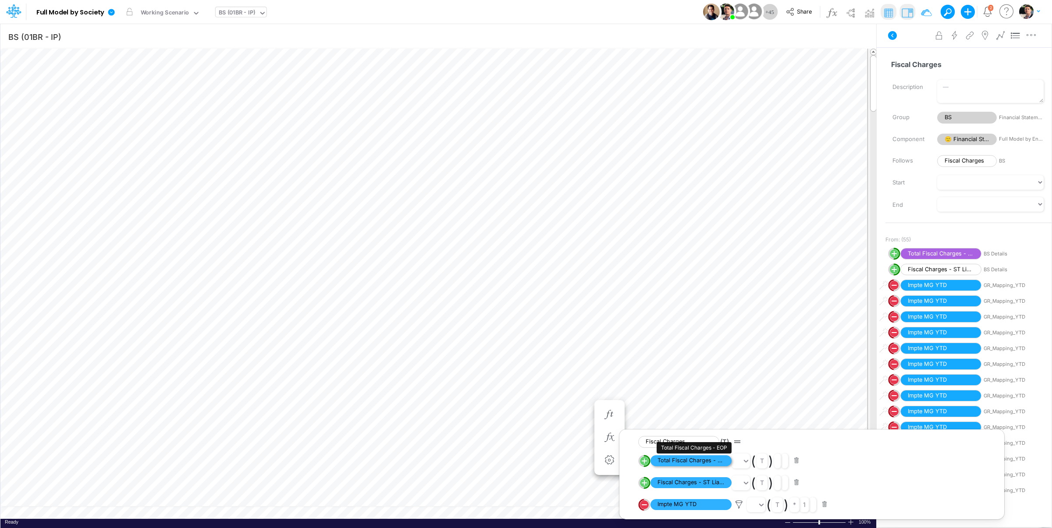
click at [685, 463] on span "Total Fiscal Charges - EOP" at bounding box center [691, 461] width 81 height 11
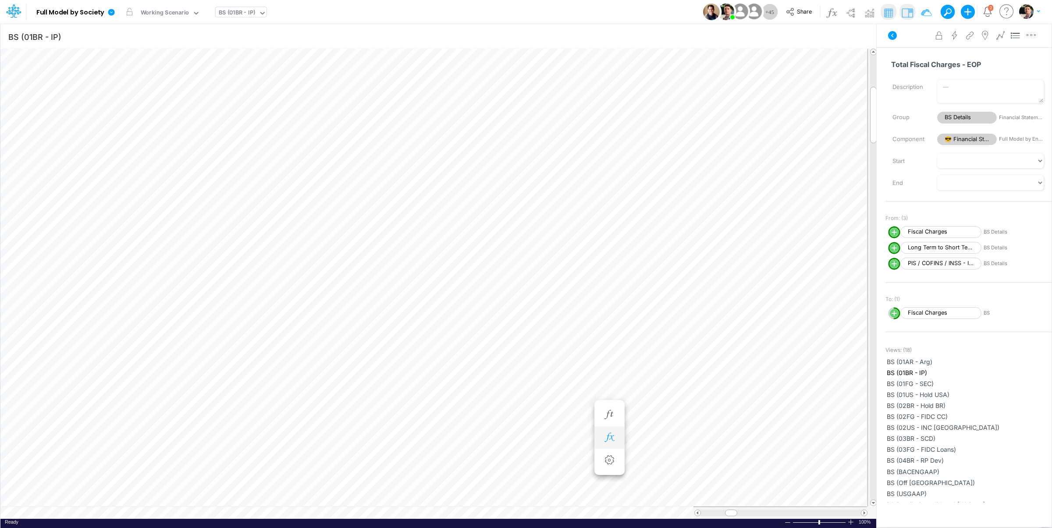
scroll to position [4, 29]
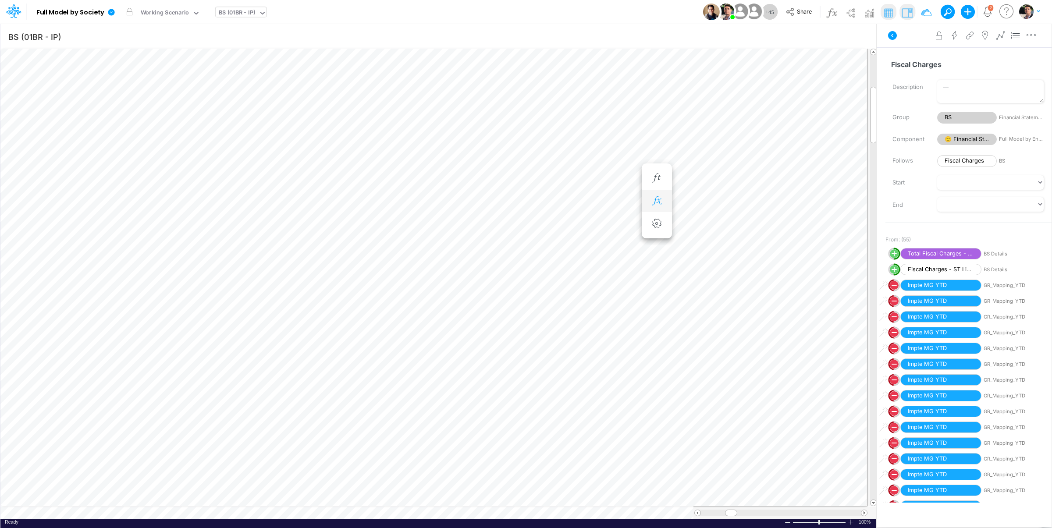
scroll to position [4, 29]
click at [609, 204] on icon "button" at bounding box center [609, 200] width 13 height 9
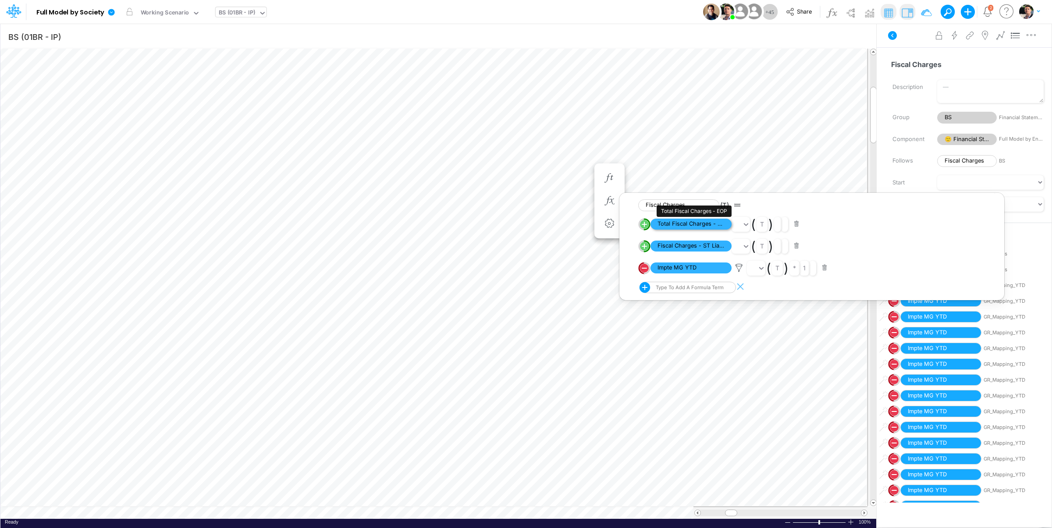
click at [693, 226] on span "Total Fiscal Charges - EOP" at bounding box center [691, 224] width 81 height 11
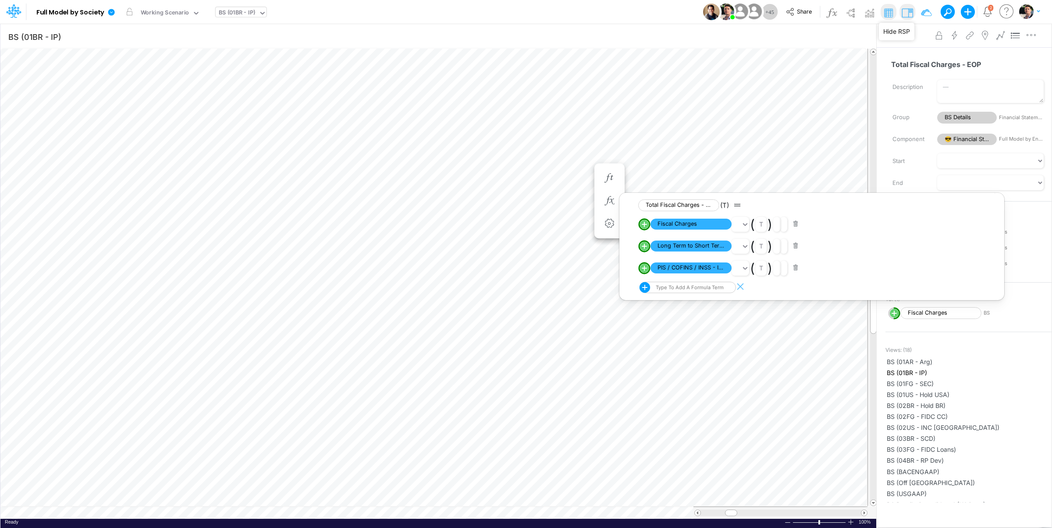
click at [905, 15] on img at bounding box center [908, 13] width 14 height 14
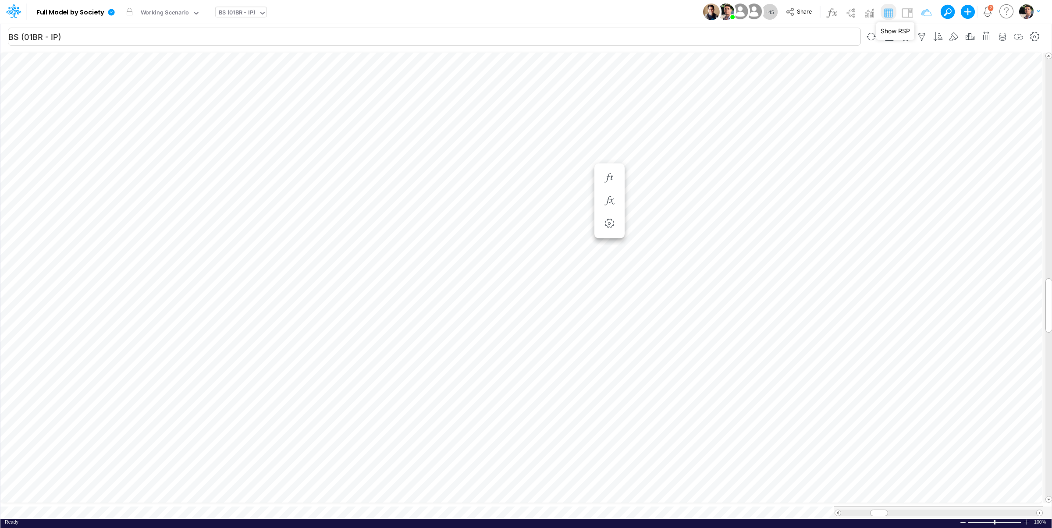
type input "Consolidated FS - USGAAP"
click at [965, 520] on div at bounding box center [963, 523] width 7 height 7
